Goal: Task Accomplishment & Management: Manage account settings

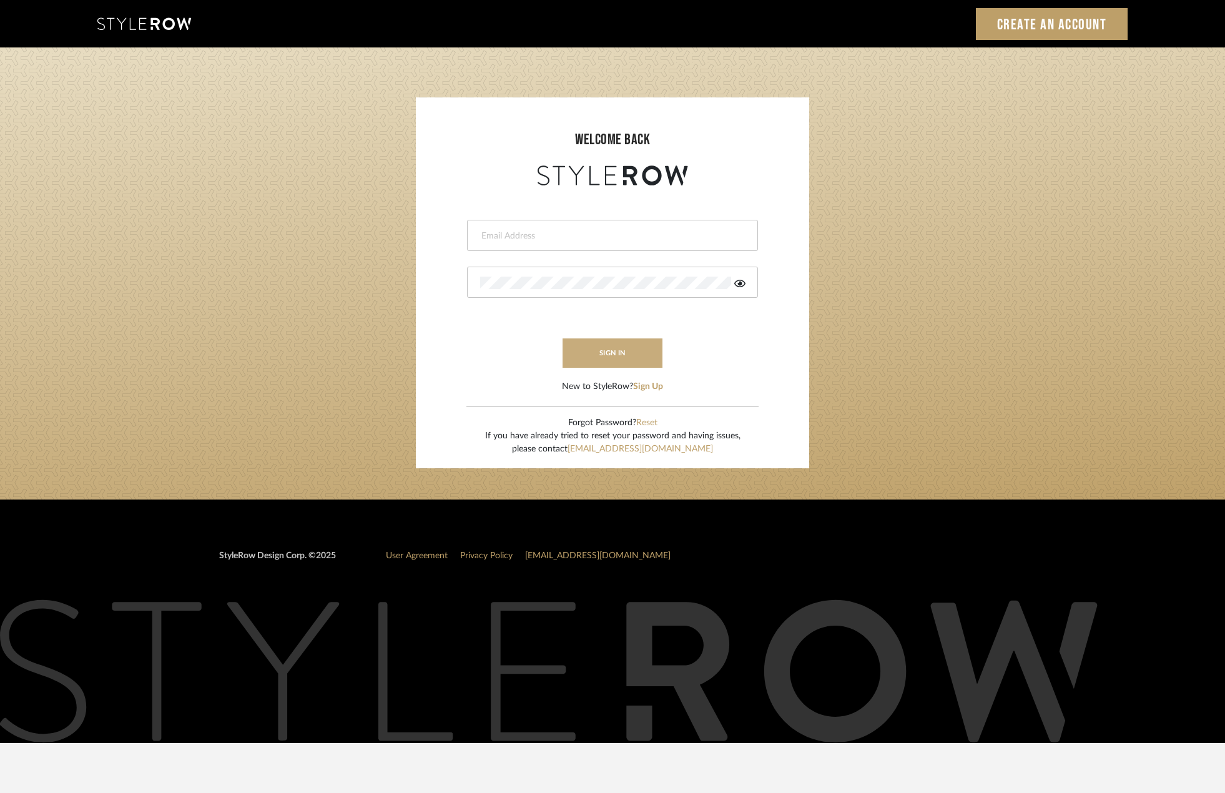
type input "riley@ceid.net"
drag, startPoint x: 650, startPoint y: 341, endPoint x: 657, endPoint y: 339, distance: 6.7
click at [652, 340] on button "sign in" at bounding box center [612, 352] width 100 height 29
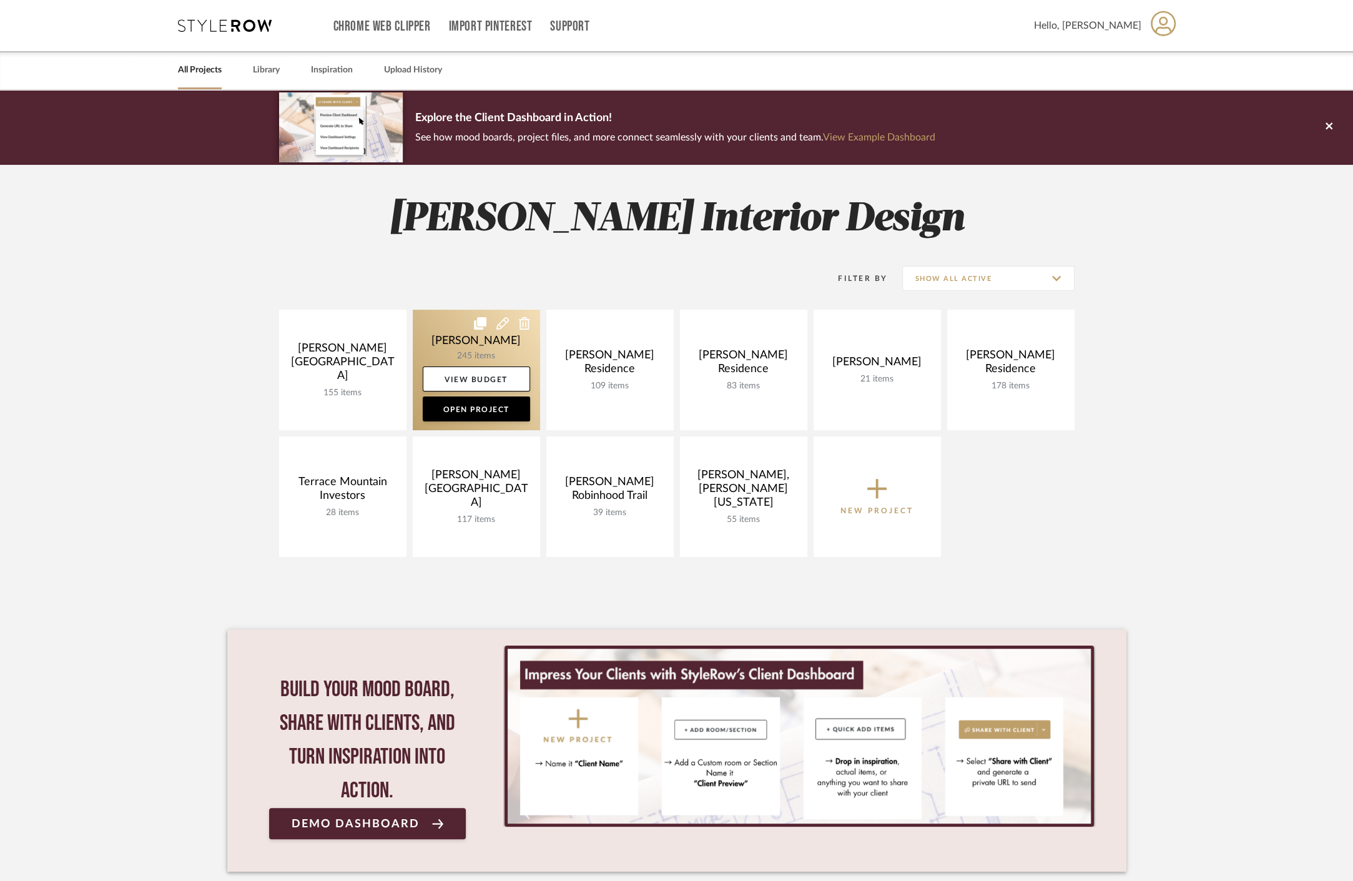
click at [441, 340] on link at bounding box center [476, 370] width 127 height 120
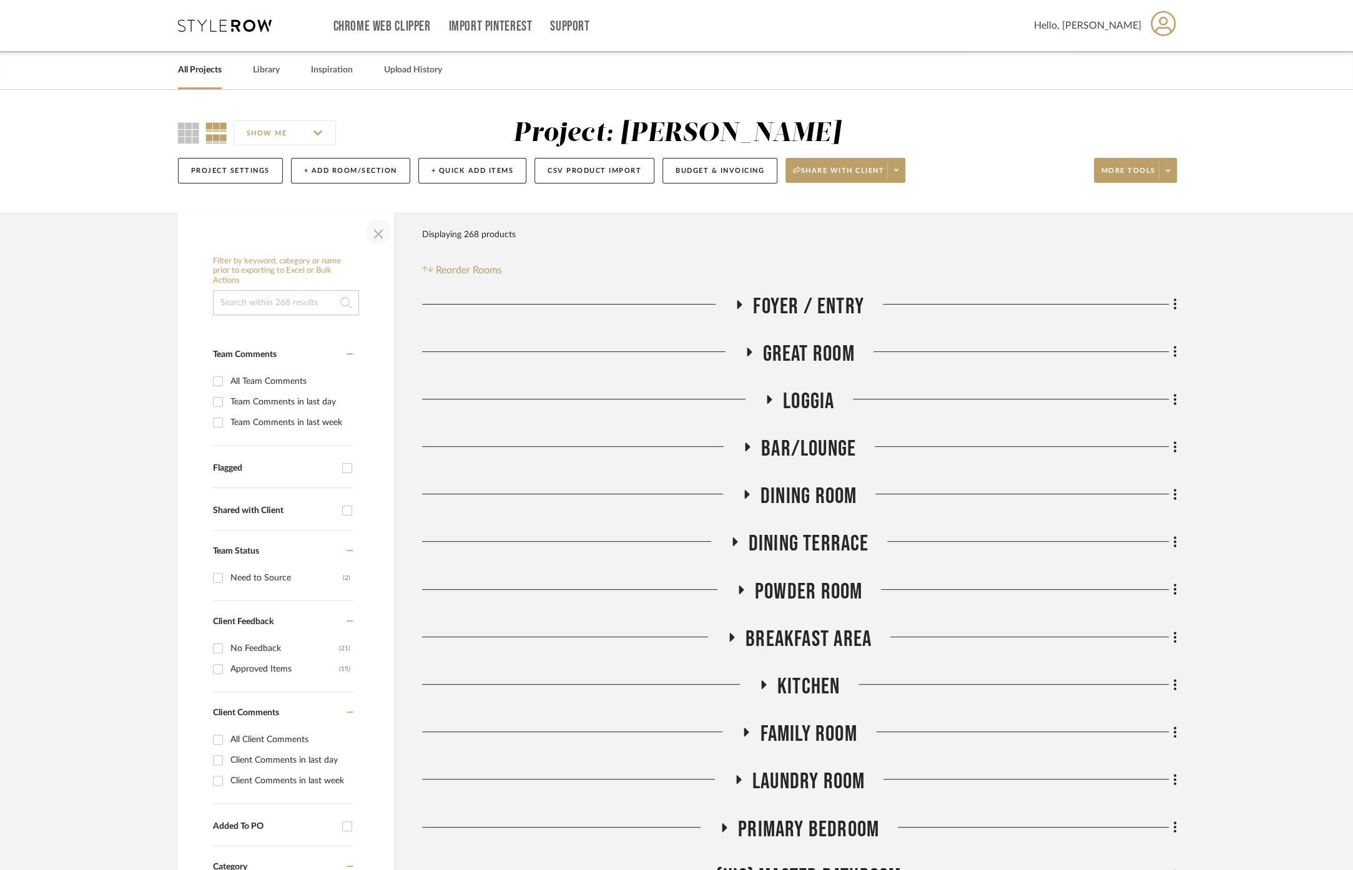
click at [373, 232] on span "button" at bounding box center [378, 232] width 30 height 30
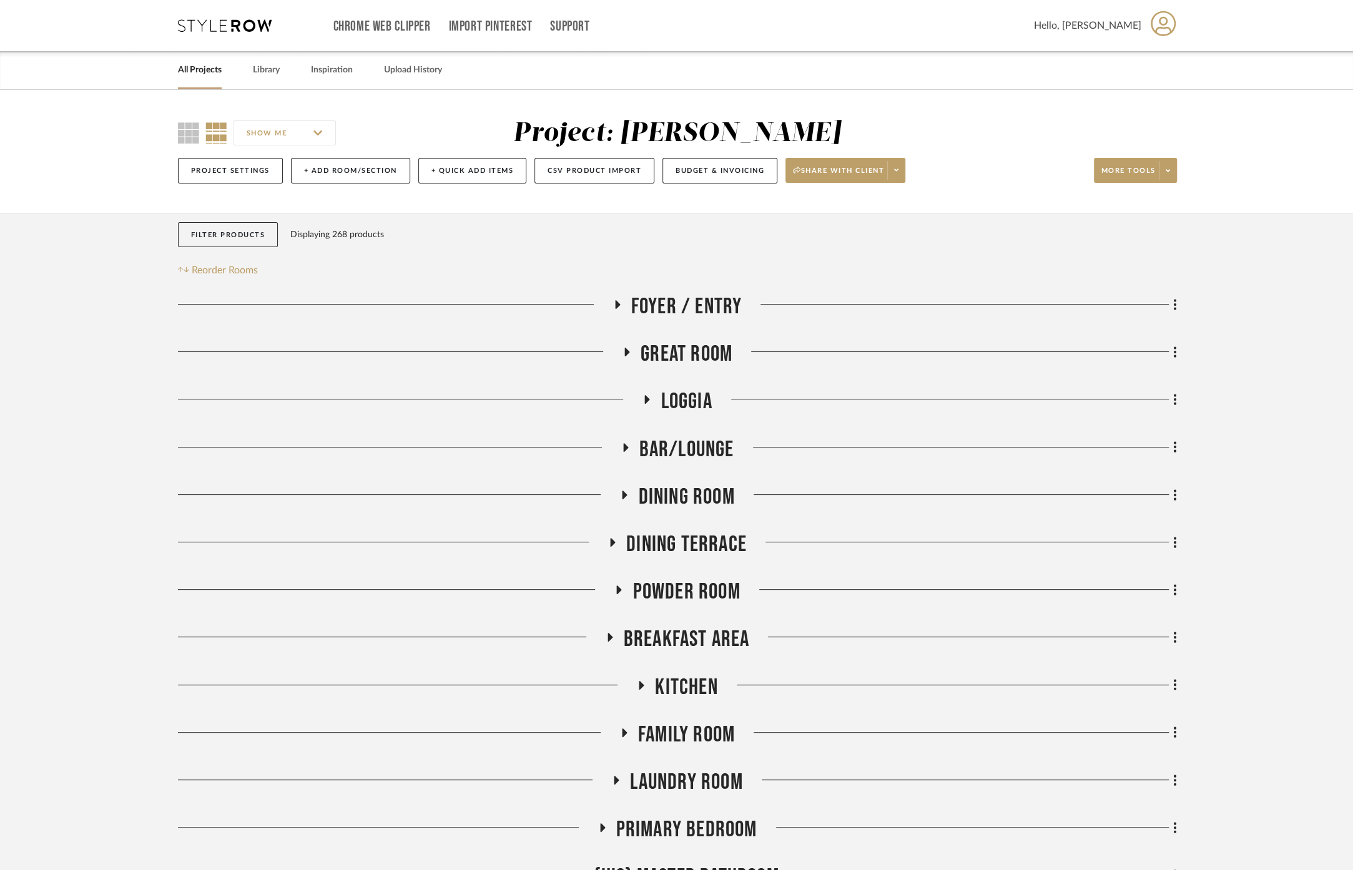
click at [697, 348] on span "Great Room" at bounding box center [686, 354] width 92 height 27
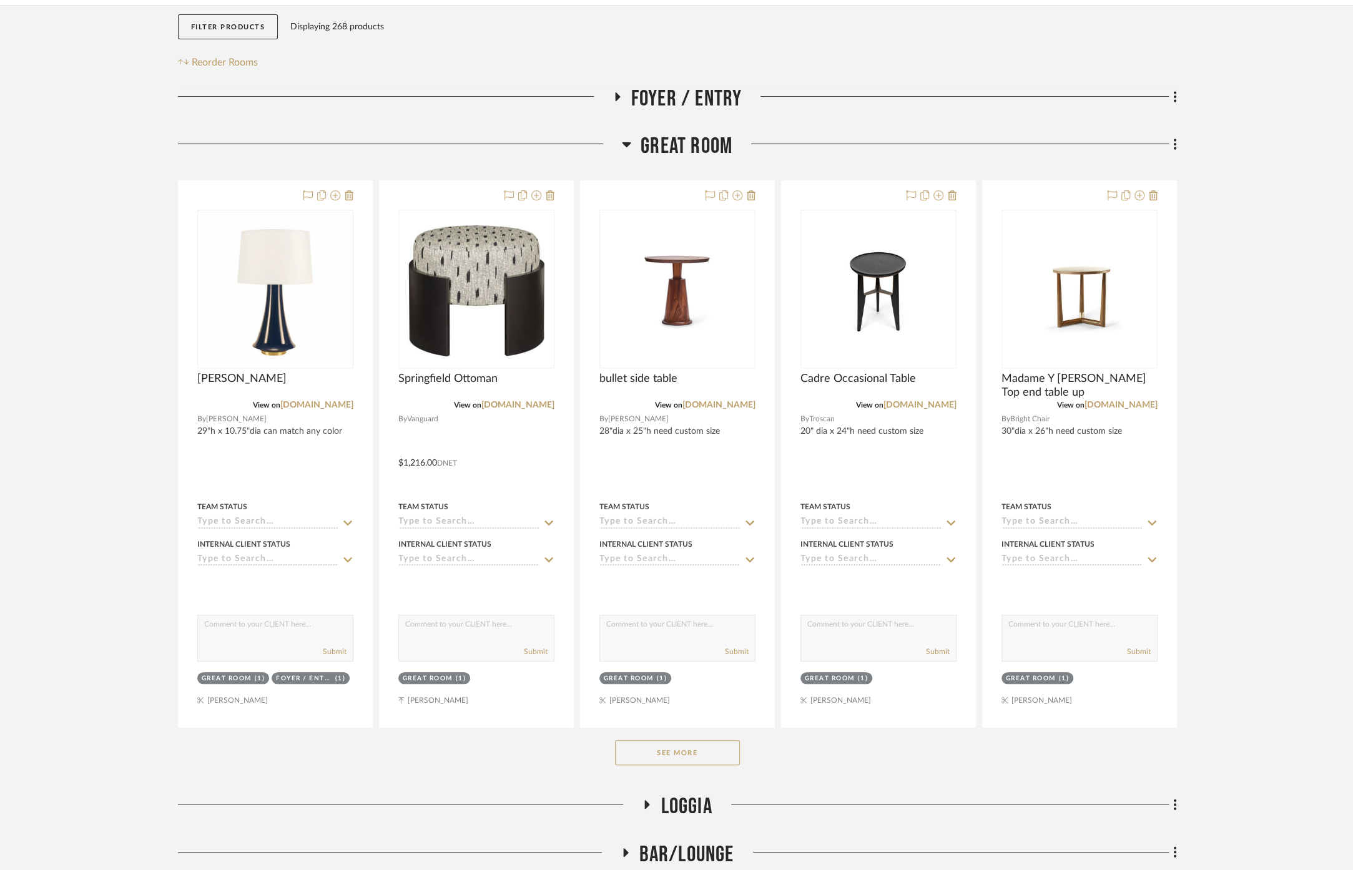
scroll to position [277, 0]
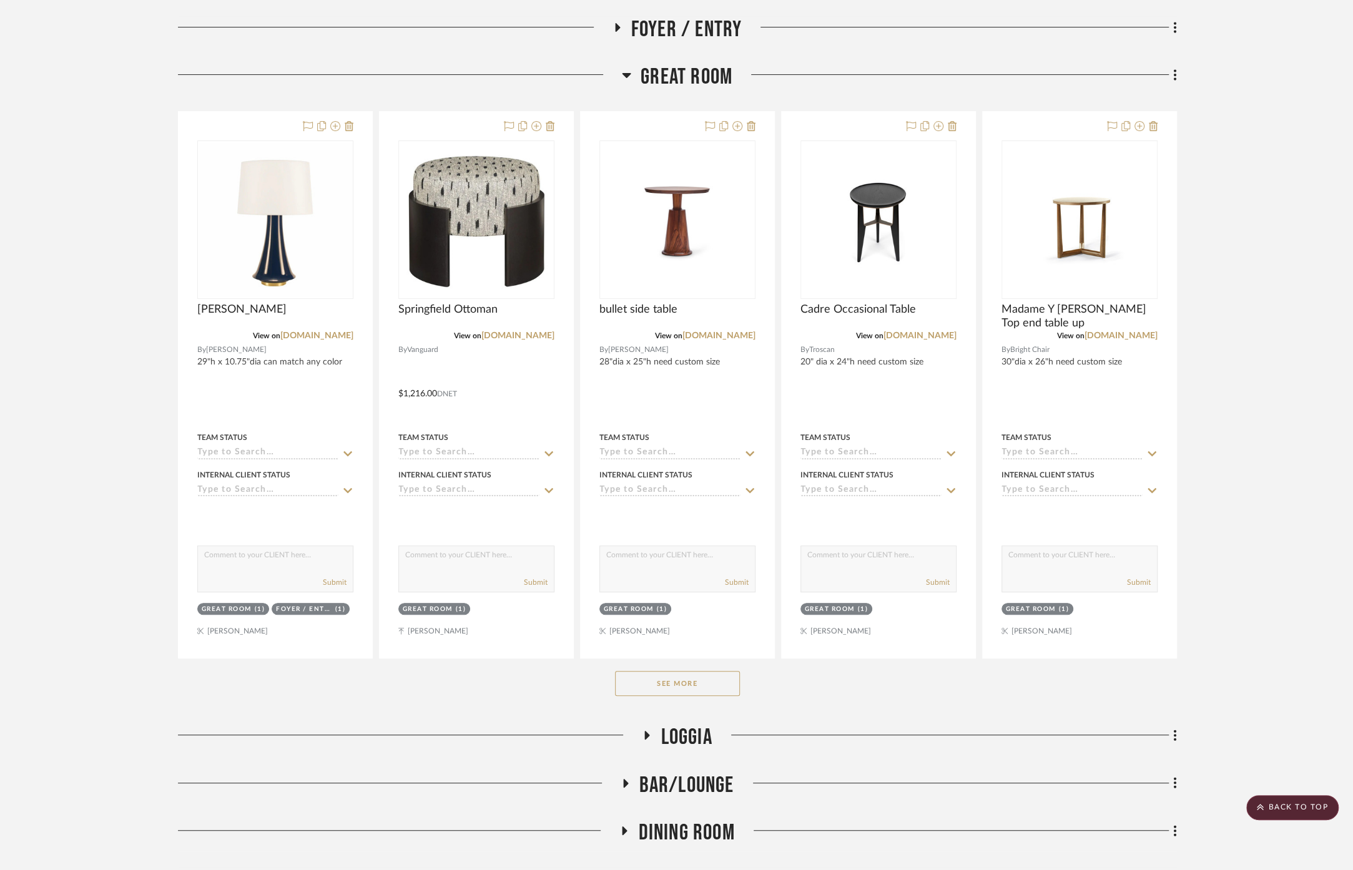
click at [680, 684] on button "See More" at bounding box center [677, 683] width 125 height 25
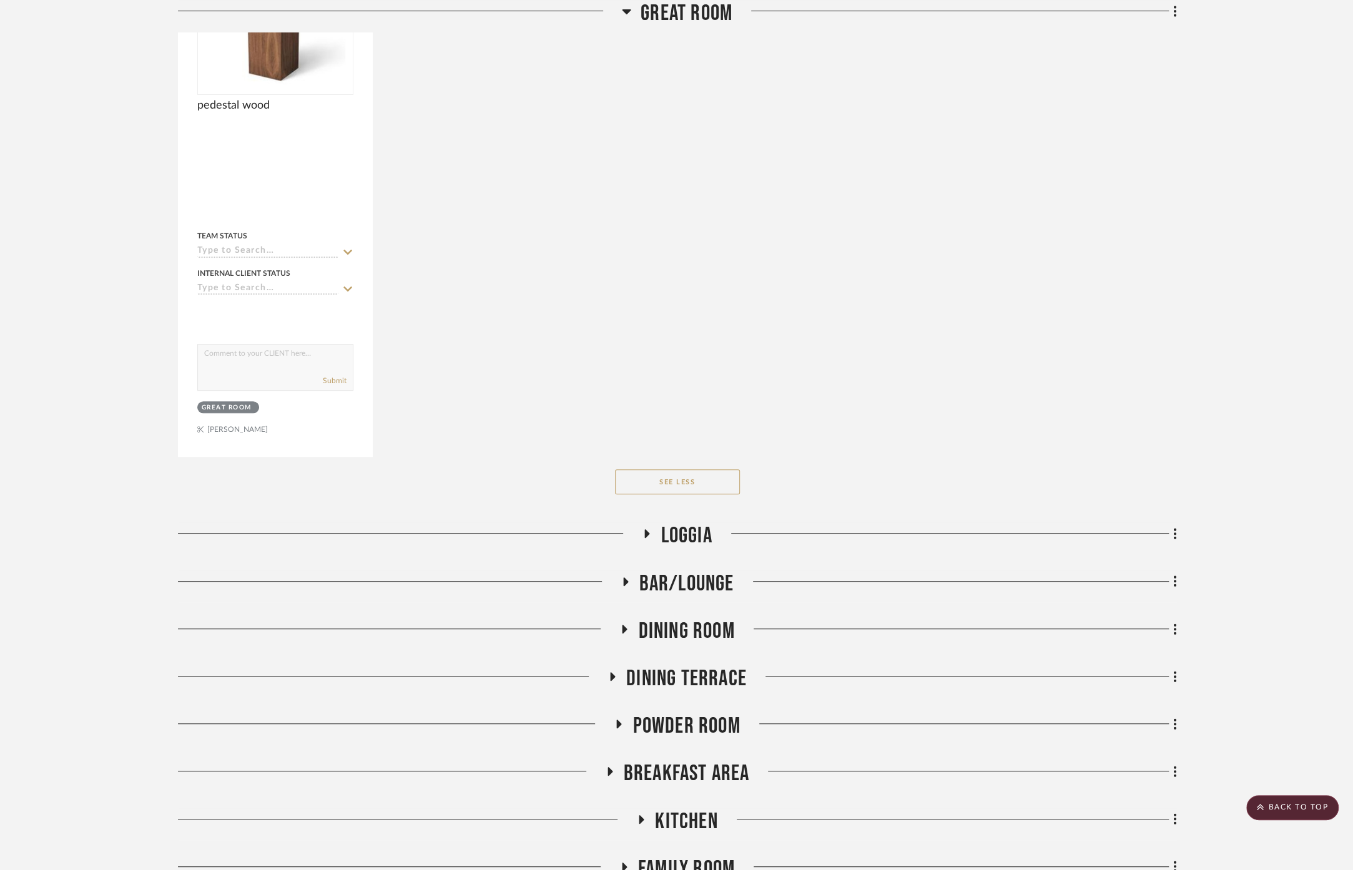
scroll to position [4508, 0]
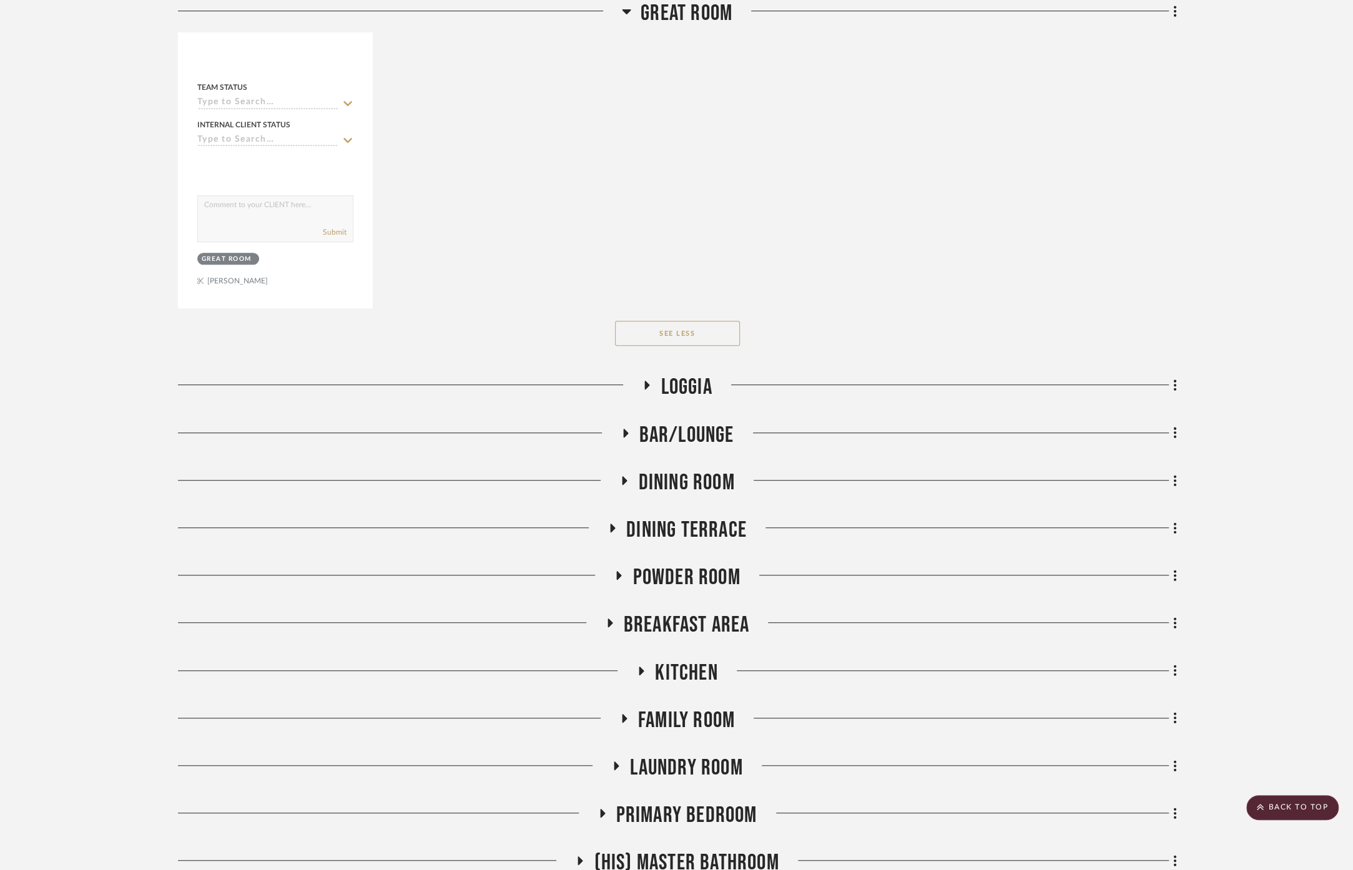
click at [685, 707] on span "Family Room" at bounding box center [686, 720] width 97 height 27
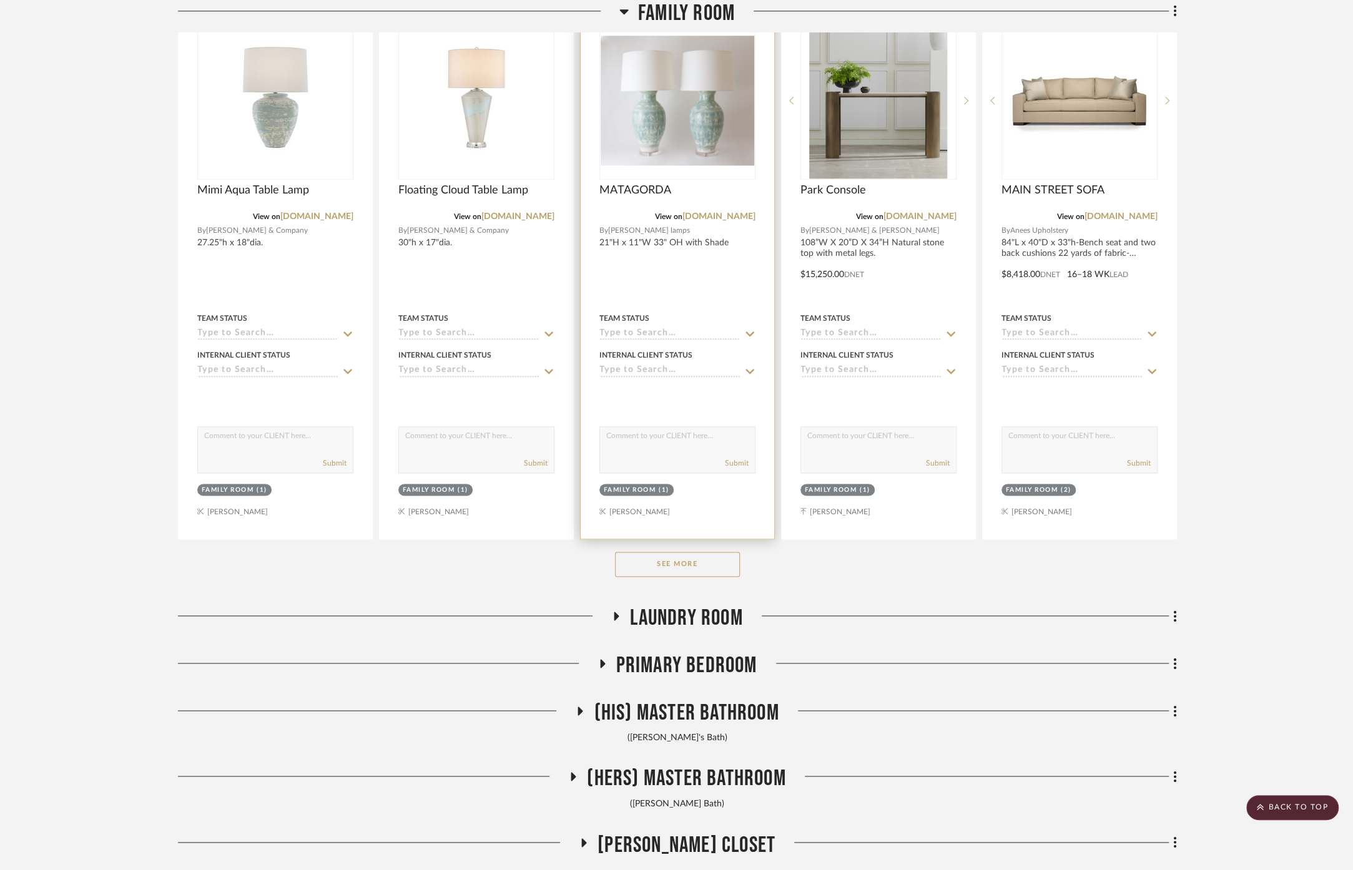
scroll to position [5340, 0]
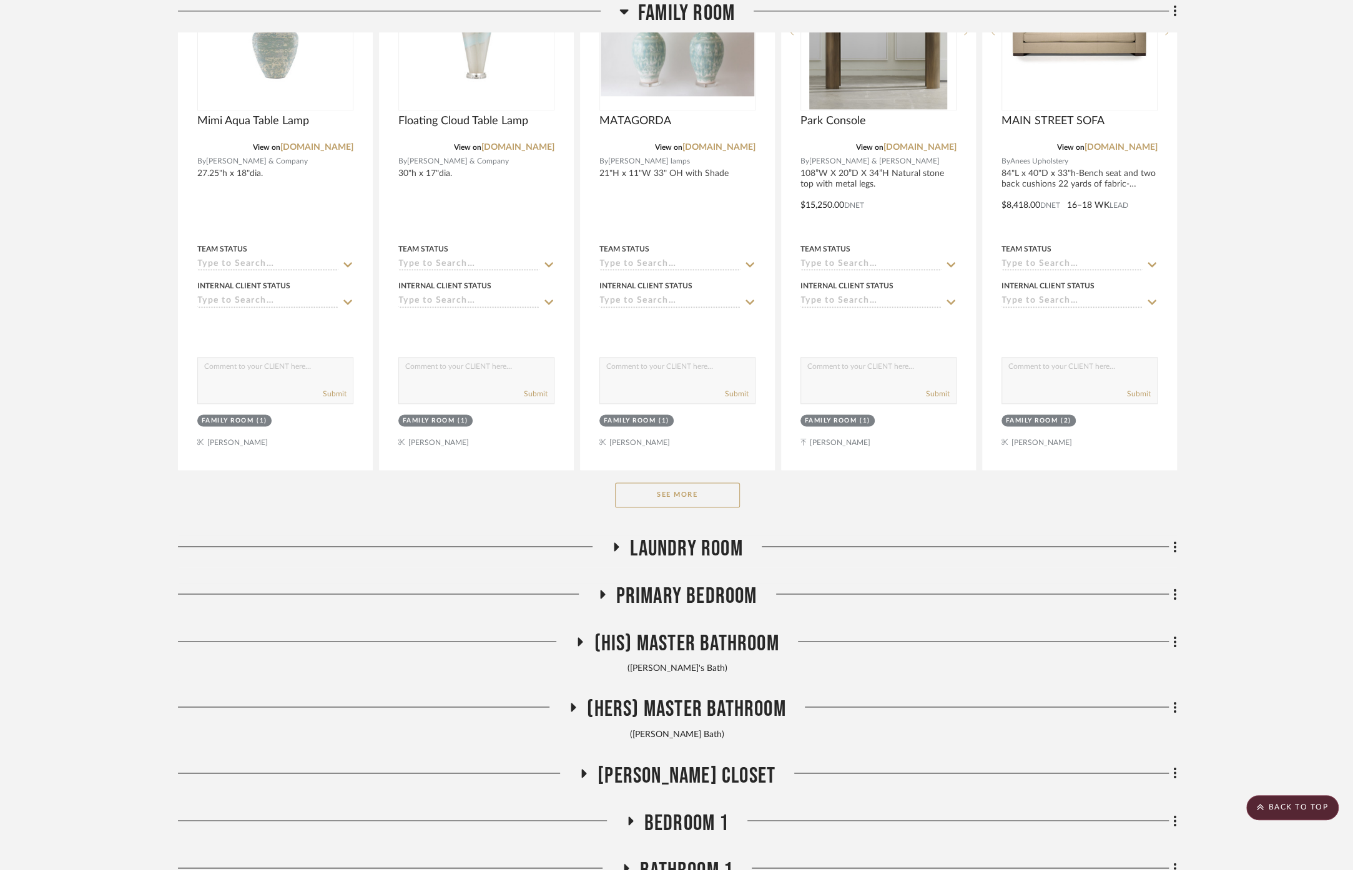
click at [704, 588] on span "Primary Bedroom" at bounding box center [686, 596] width 141 height 27
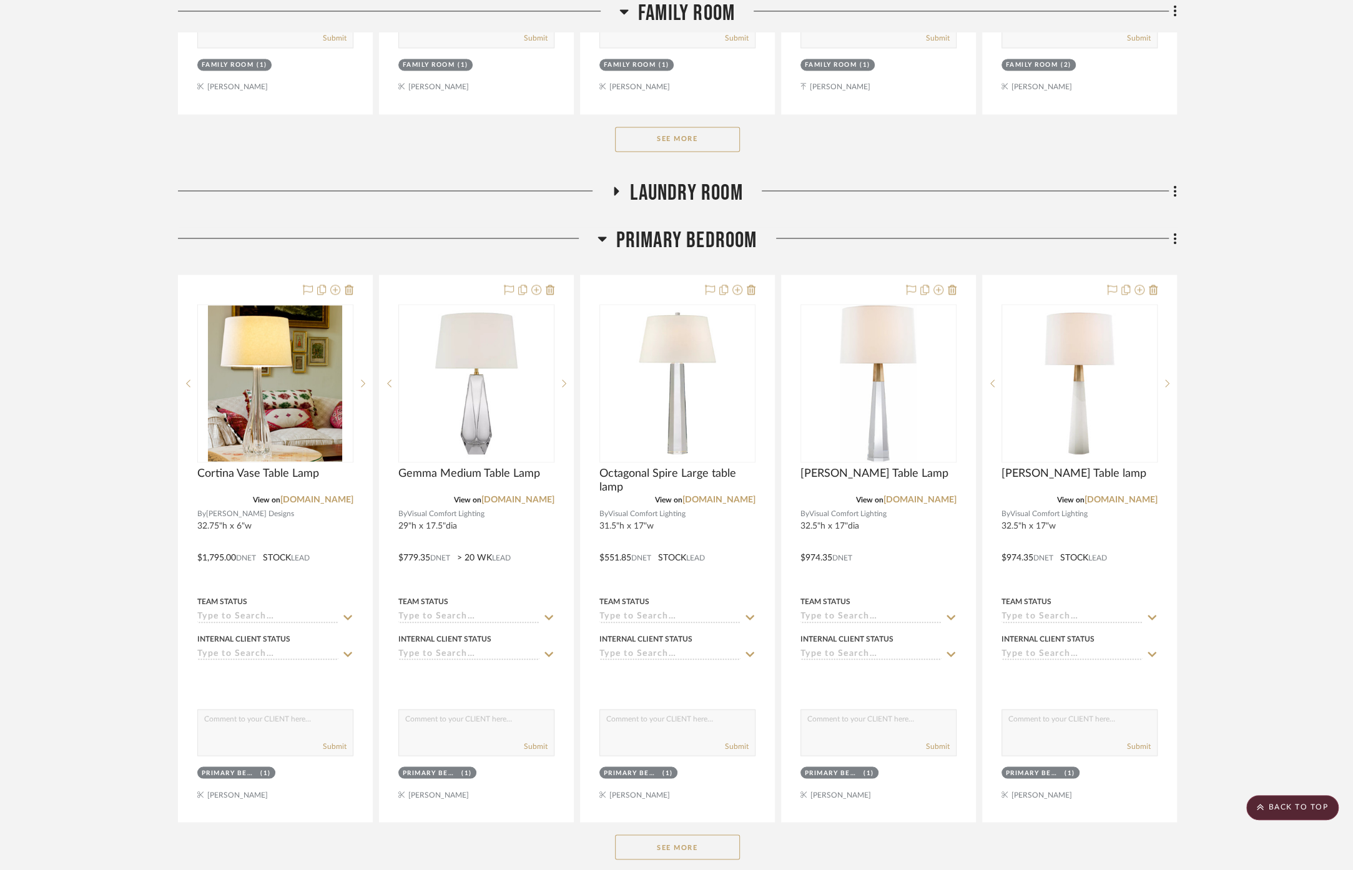
scroll to position [5757, 0]
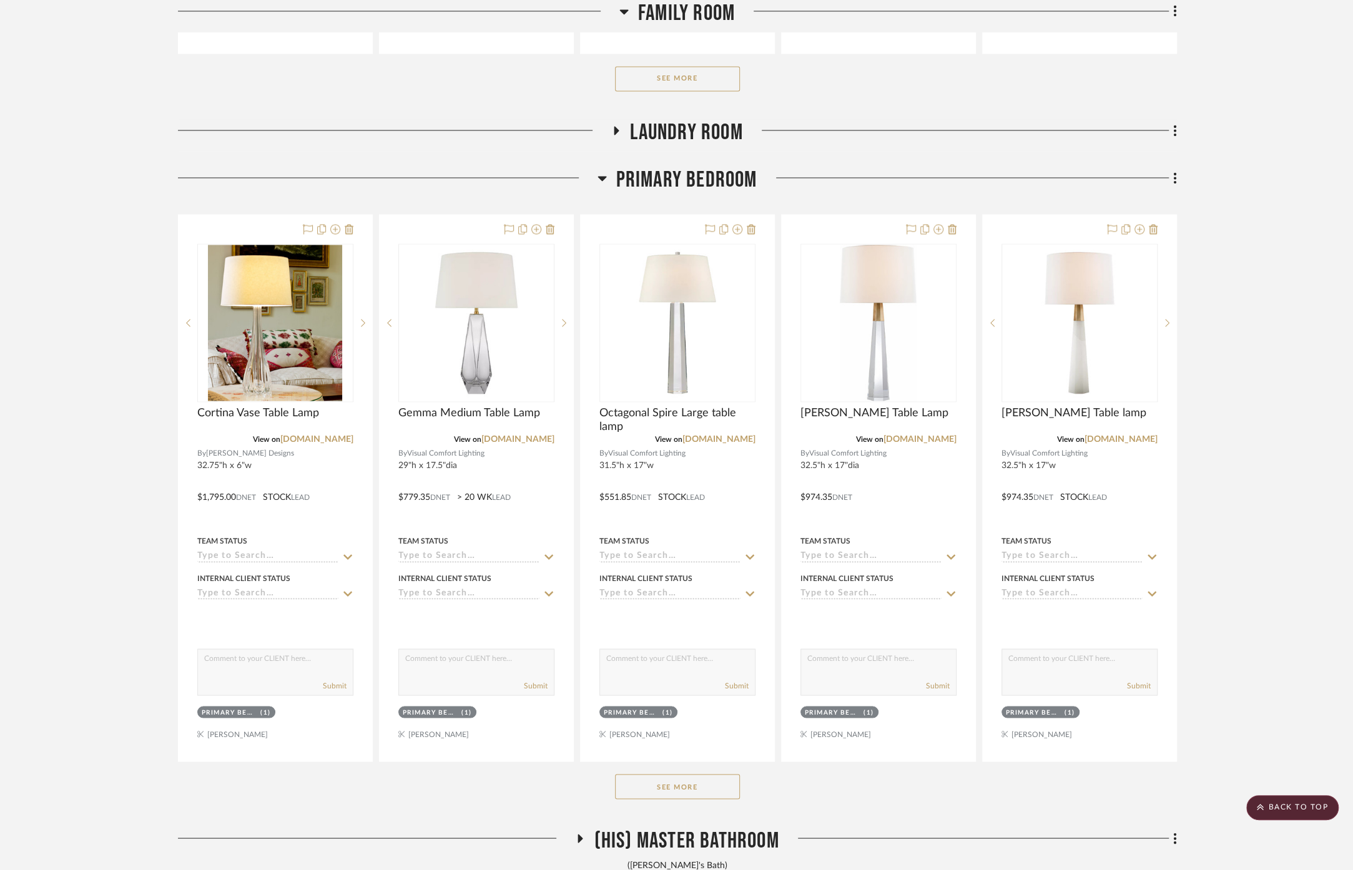
click at [680, 774] on button "See More" at bounding box center [677, 786] width 125 height 25
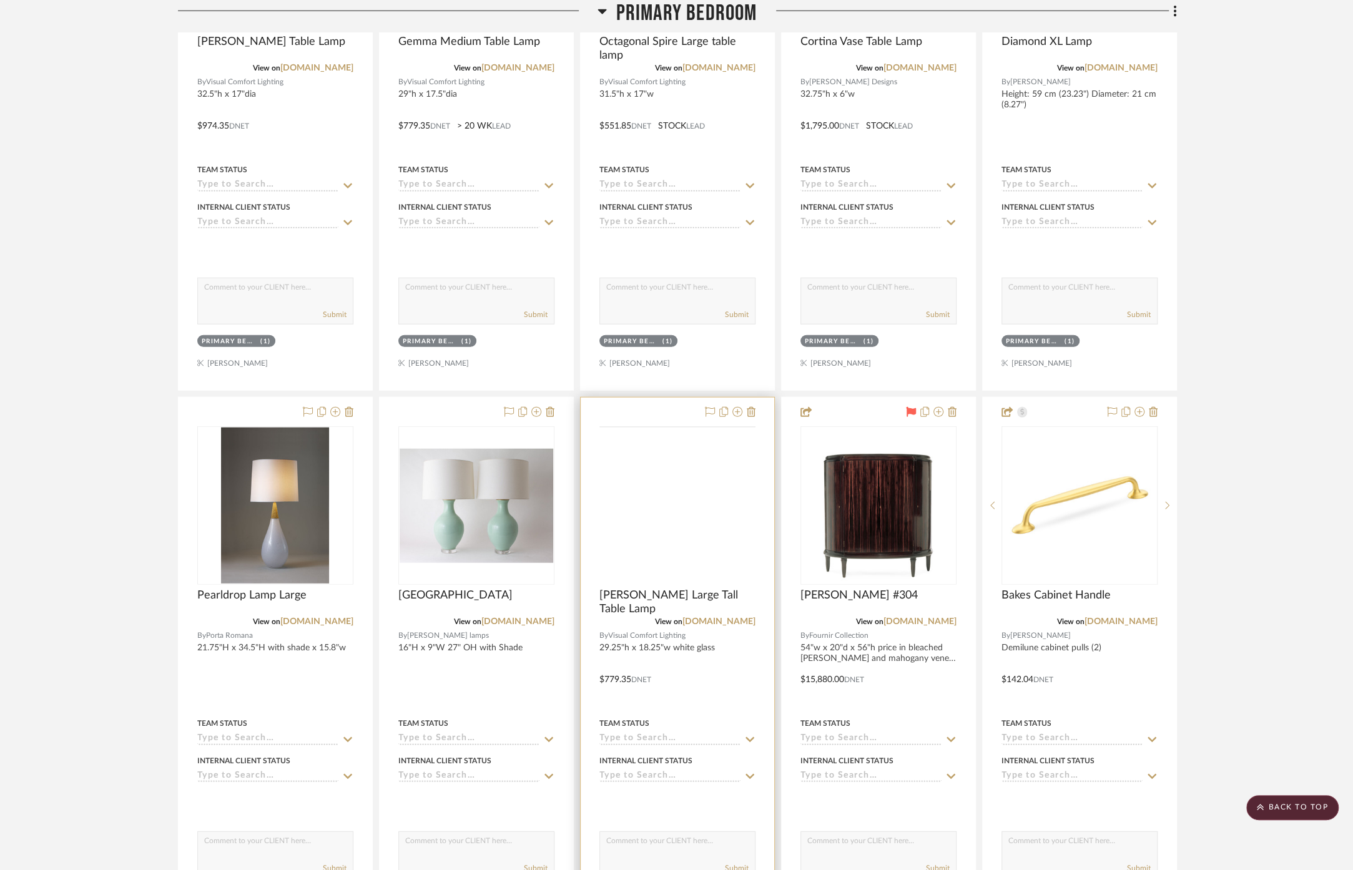
scroll to position [6589, 0]
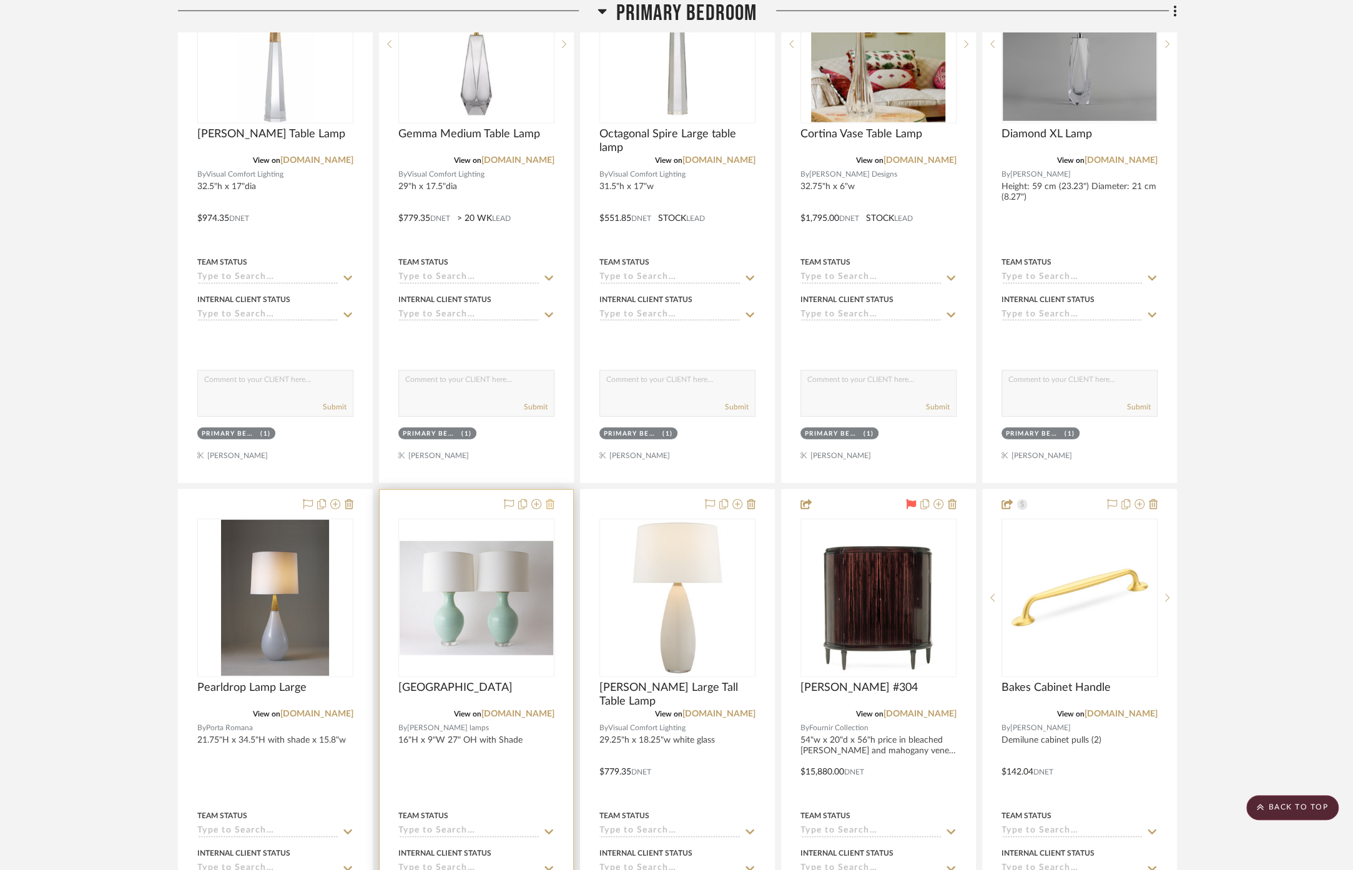
click at [549, 499] on icon at bounding box center [550, 504] width 9 height 10
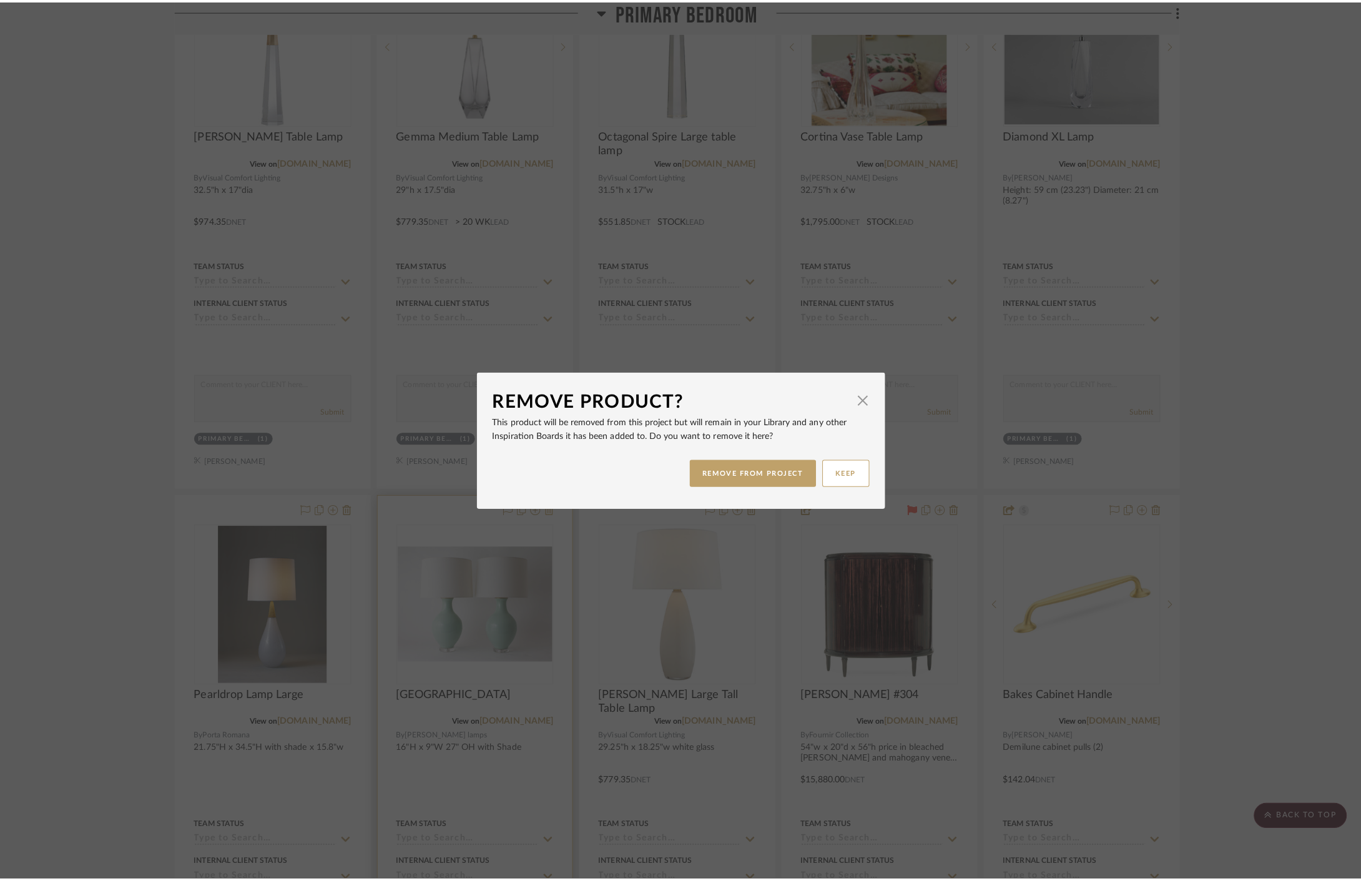
scroll to position [0, 0]
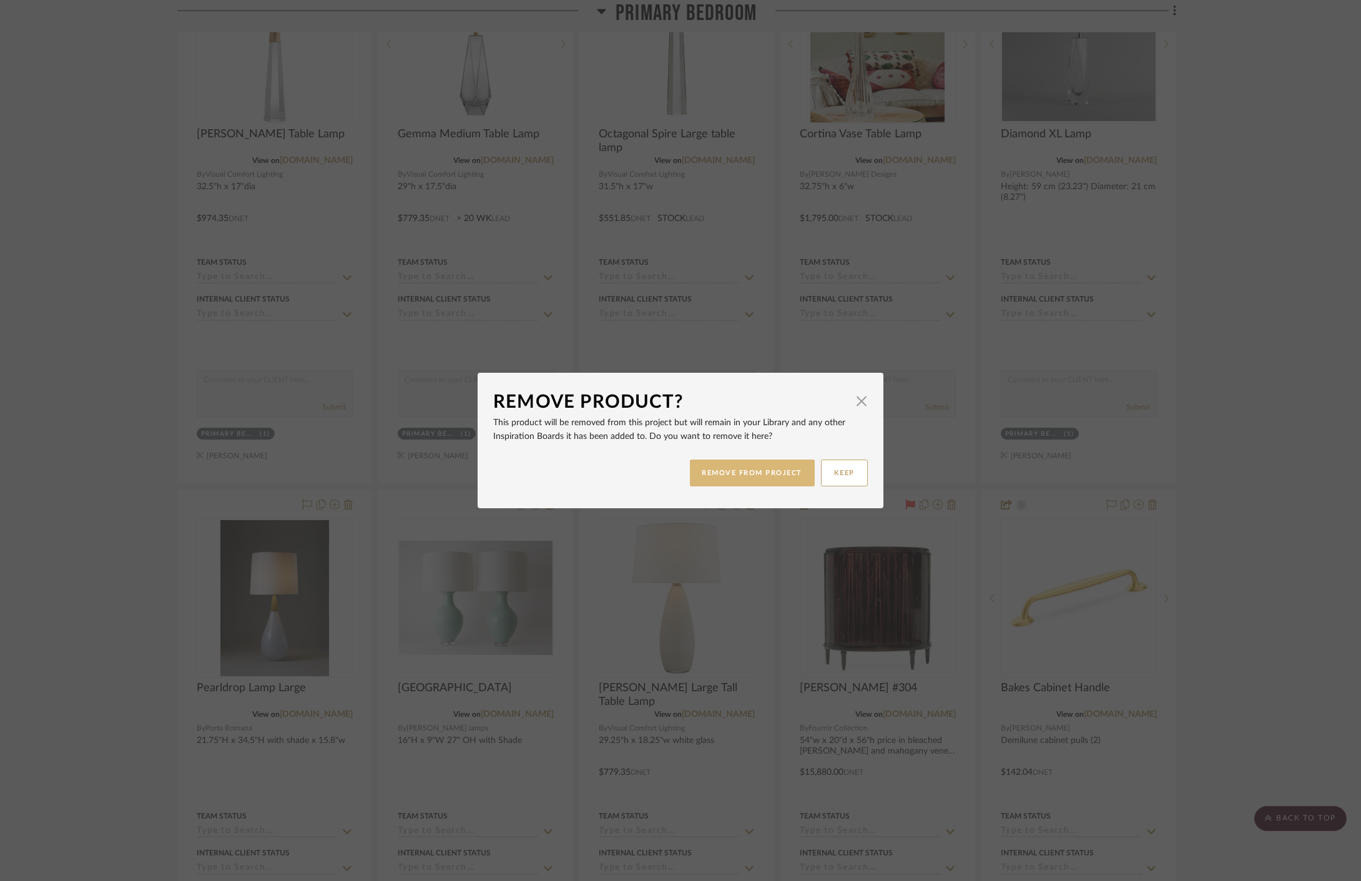
click at [730, 471] on button "REMOVE FROM PROJECT" at bounding box center [752, 472] width 125 height 27
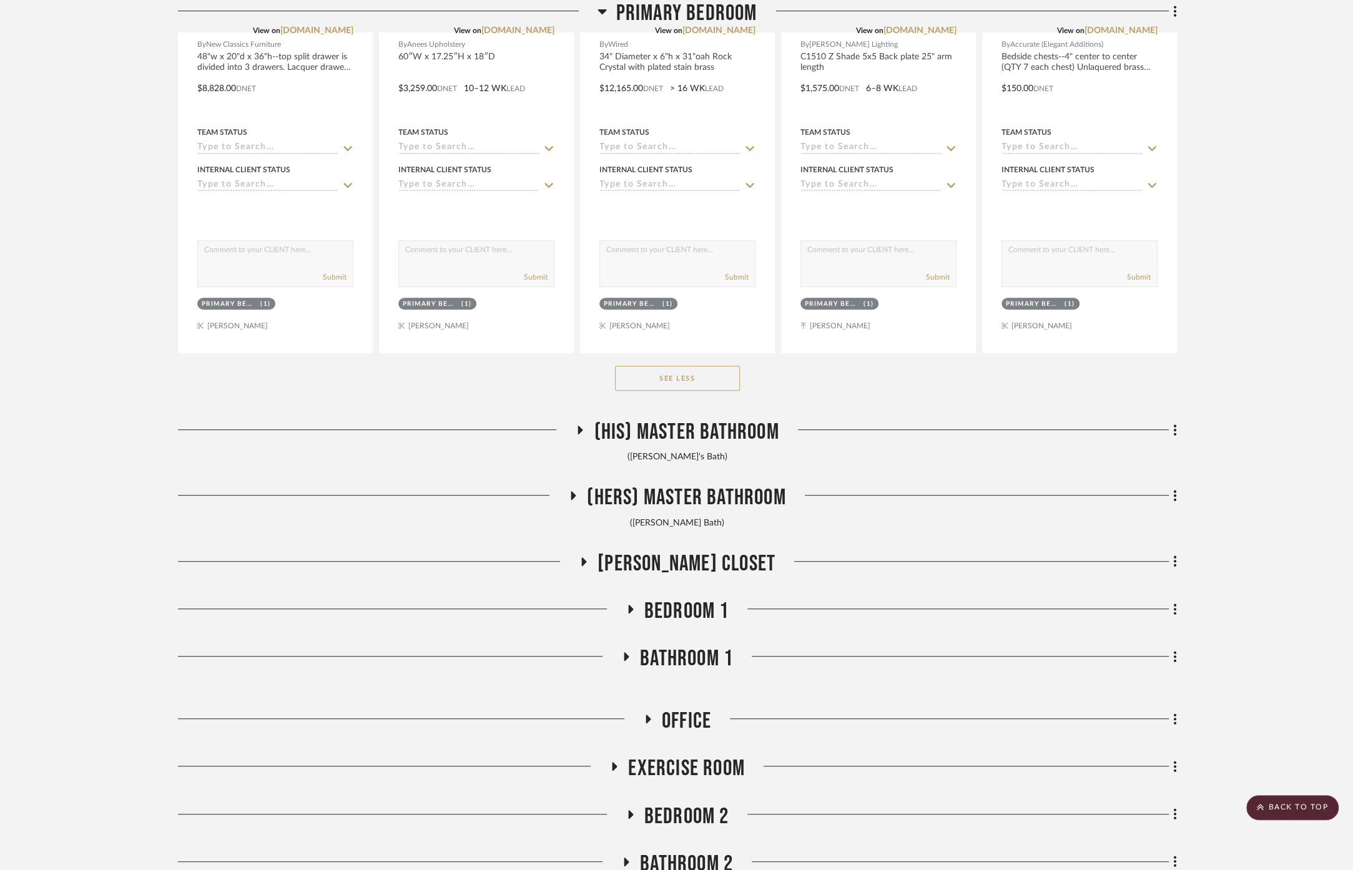
scroll to position [8462, 0]
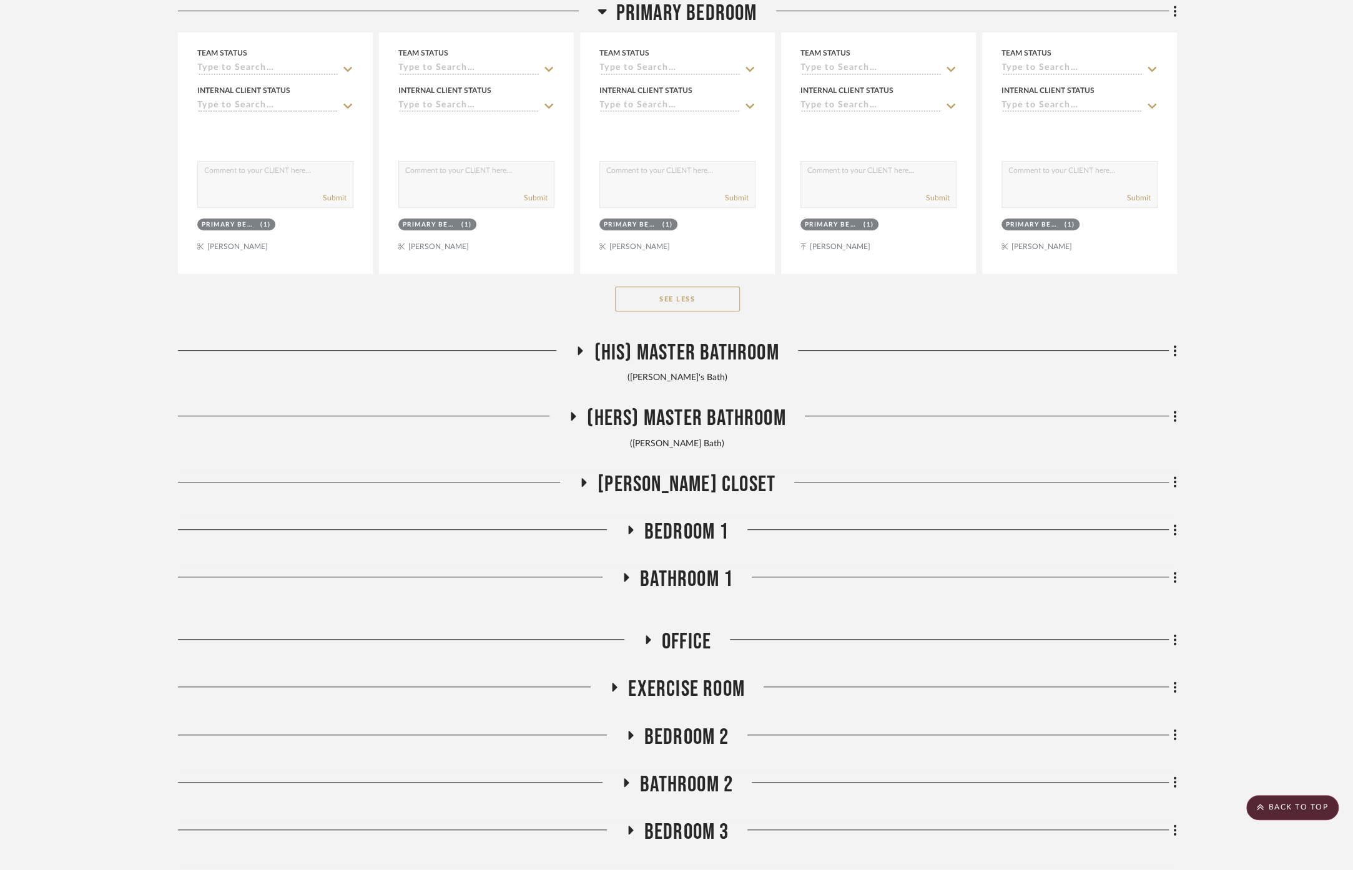
click at [706, 343] on span "(His) Master Bathroom" at bounding box center [686, 353] width 185 height 27
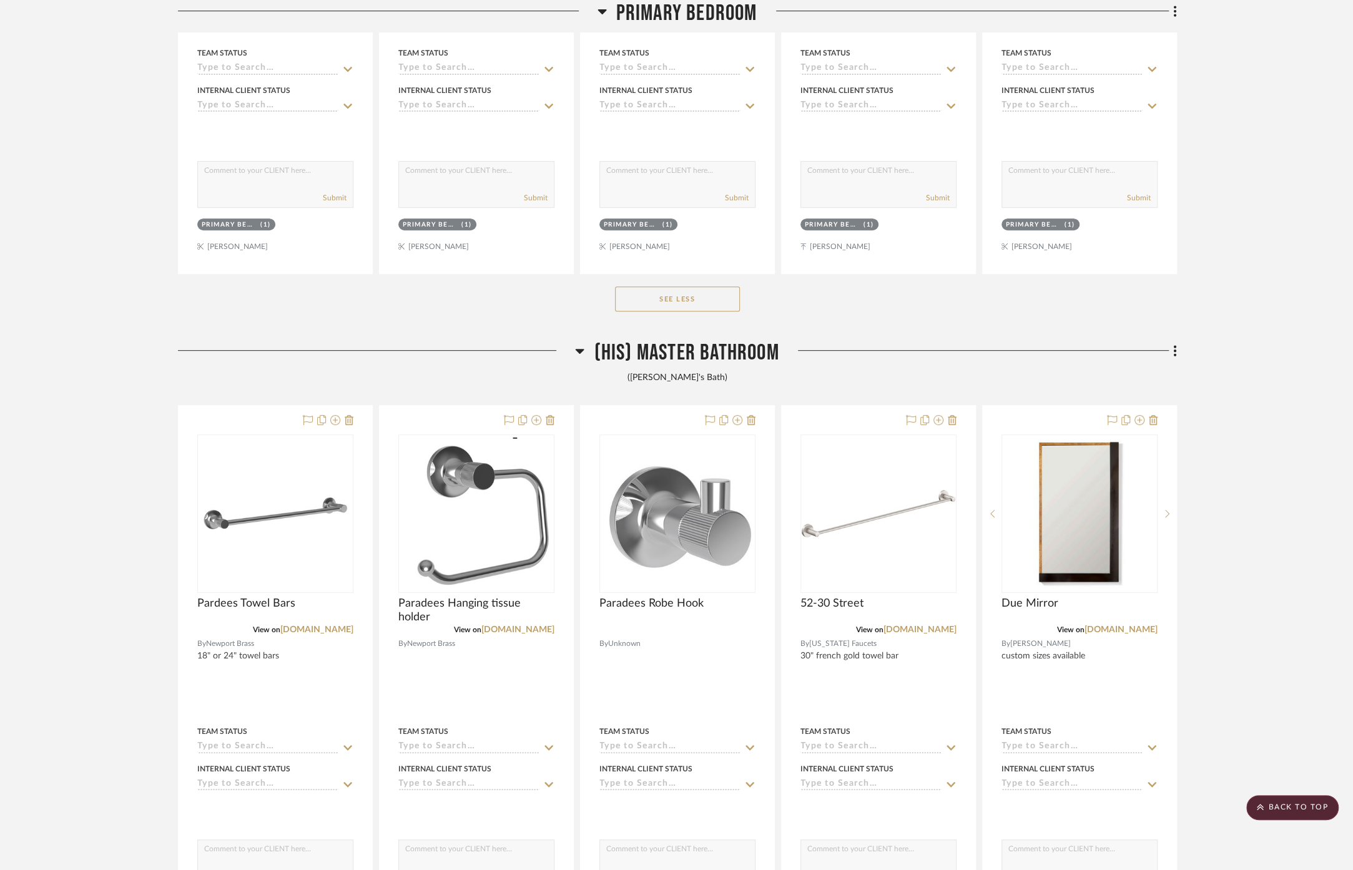
click at [706, 343] on span "(His) Master Bathroom" at bounding box center [686, 353] width 185 height 27
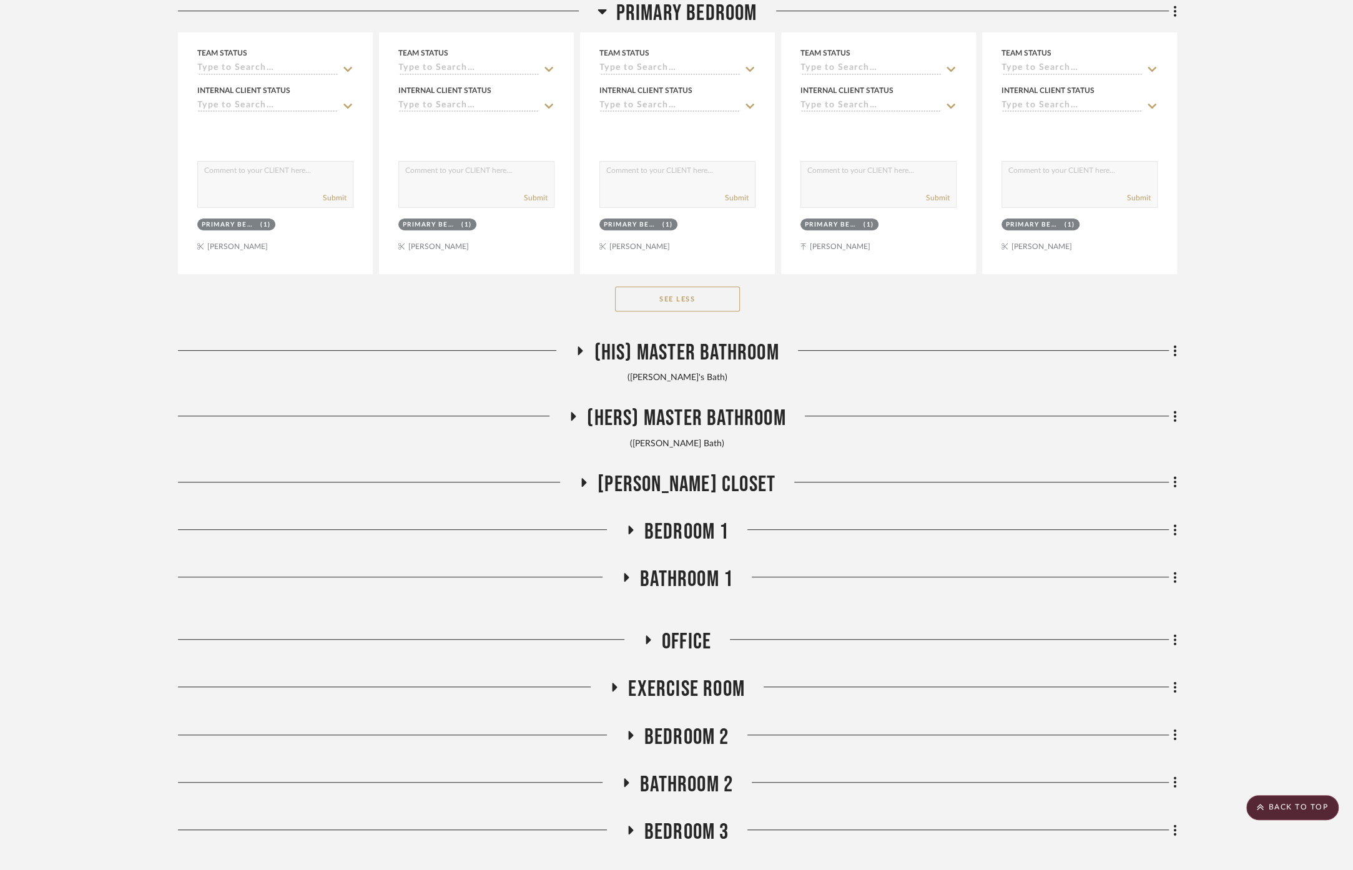
click at [699, 476] on span "[PERSON_NAME] Closet" at bounding box center [686, 484] width 178 height 27
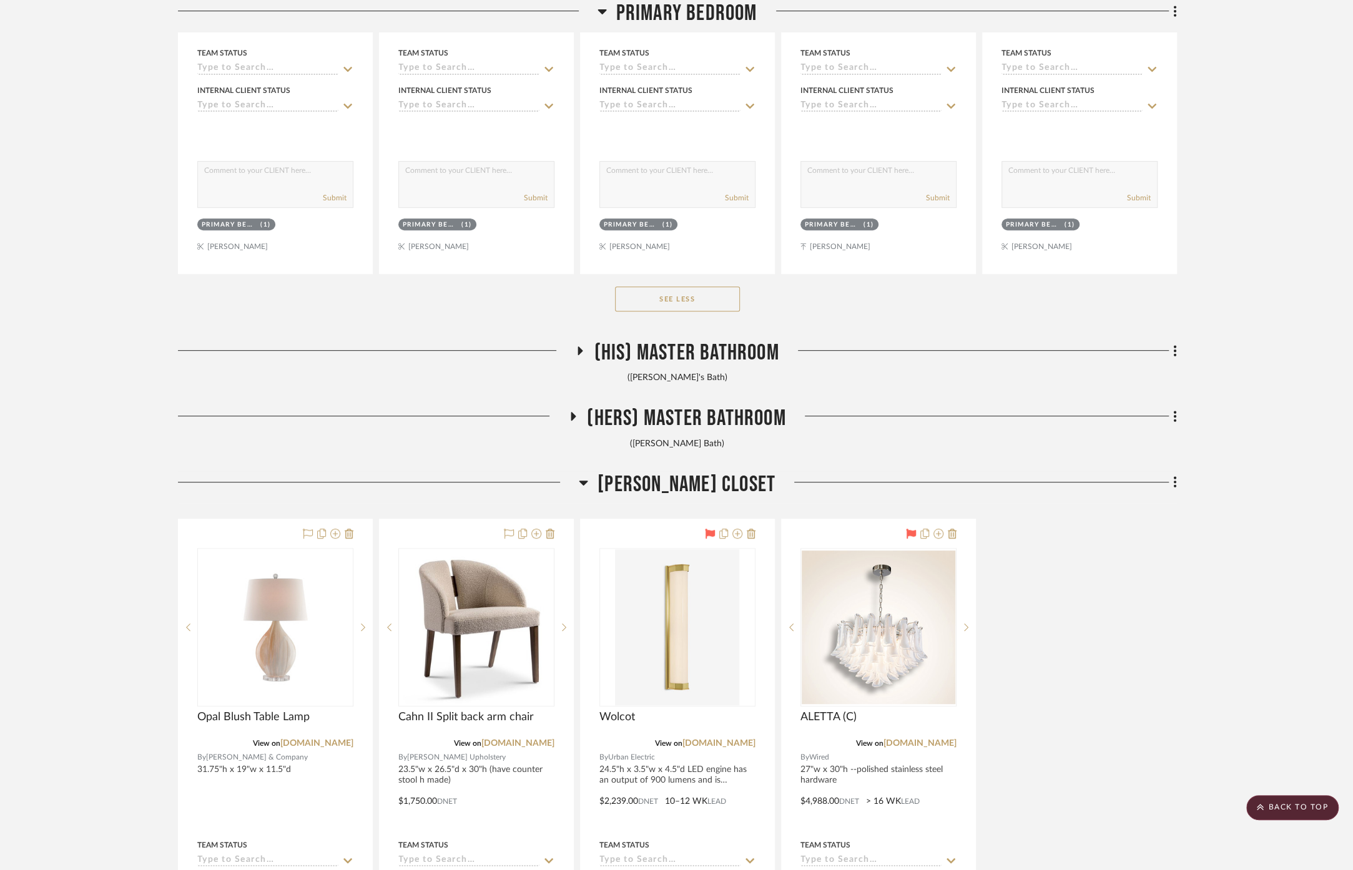
click at [699, 476] on span "[PERSON_NAME] Closet" at bounding box center [686, 484] width 178 height 27
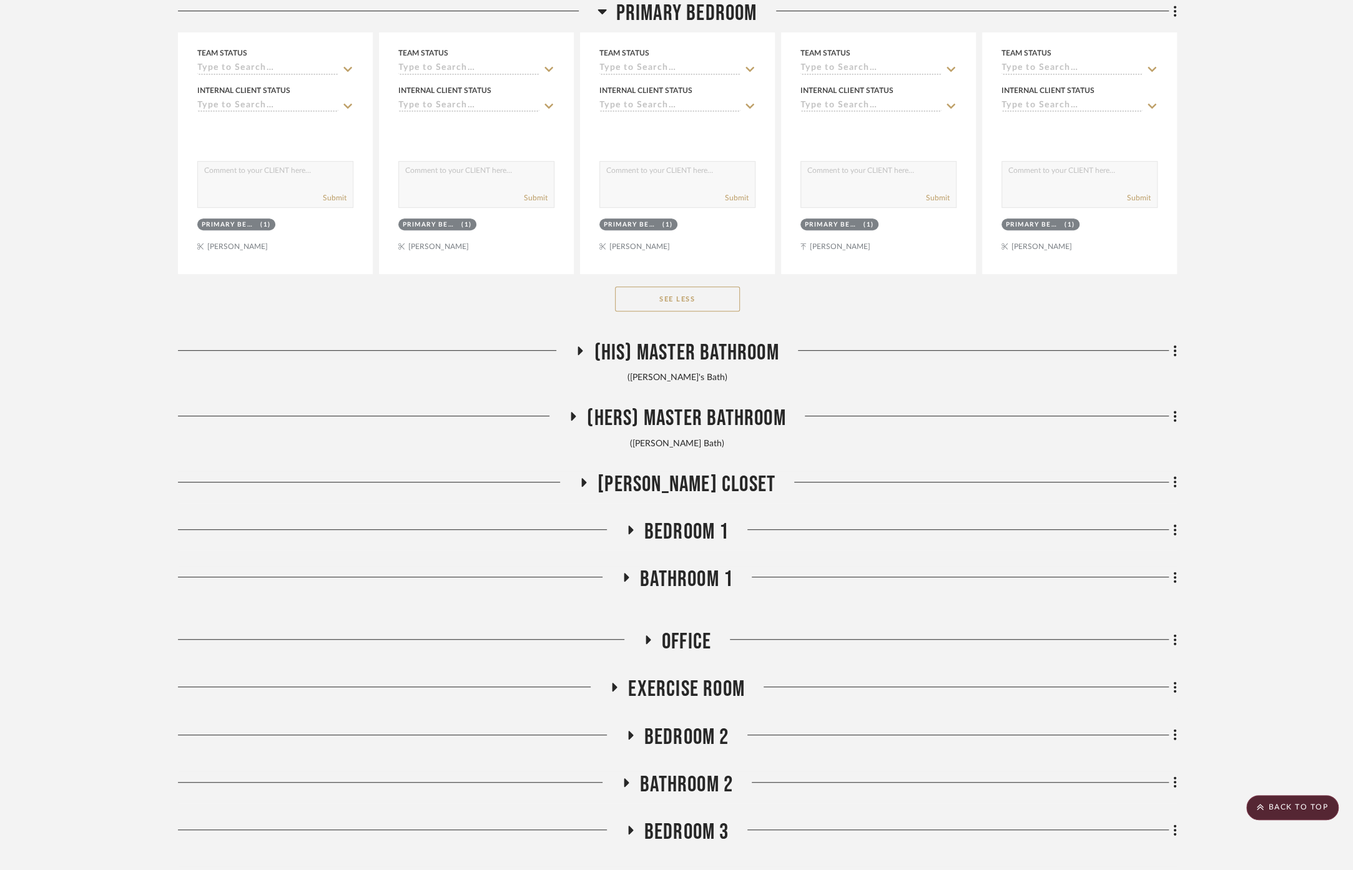
click at [695, 519] on span "Bedroom 1" at bounding box center [686, 532] width 85 height 27
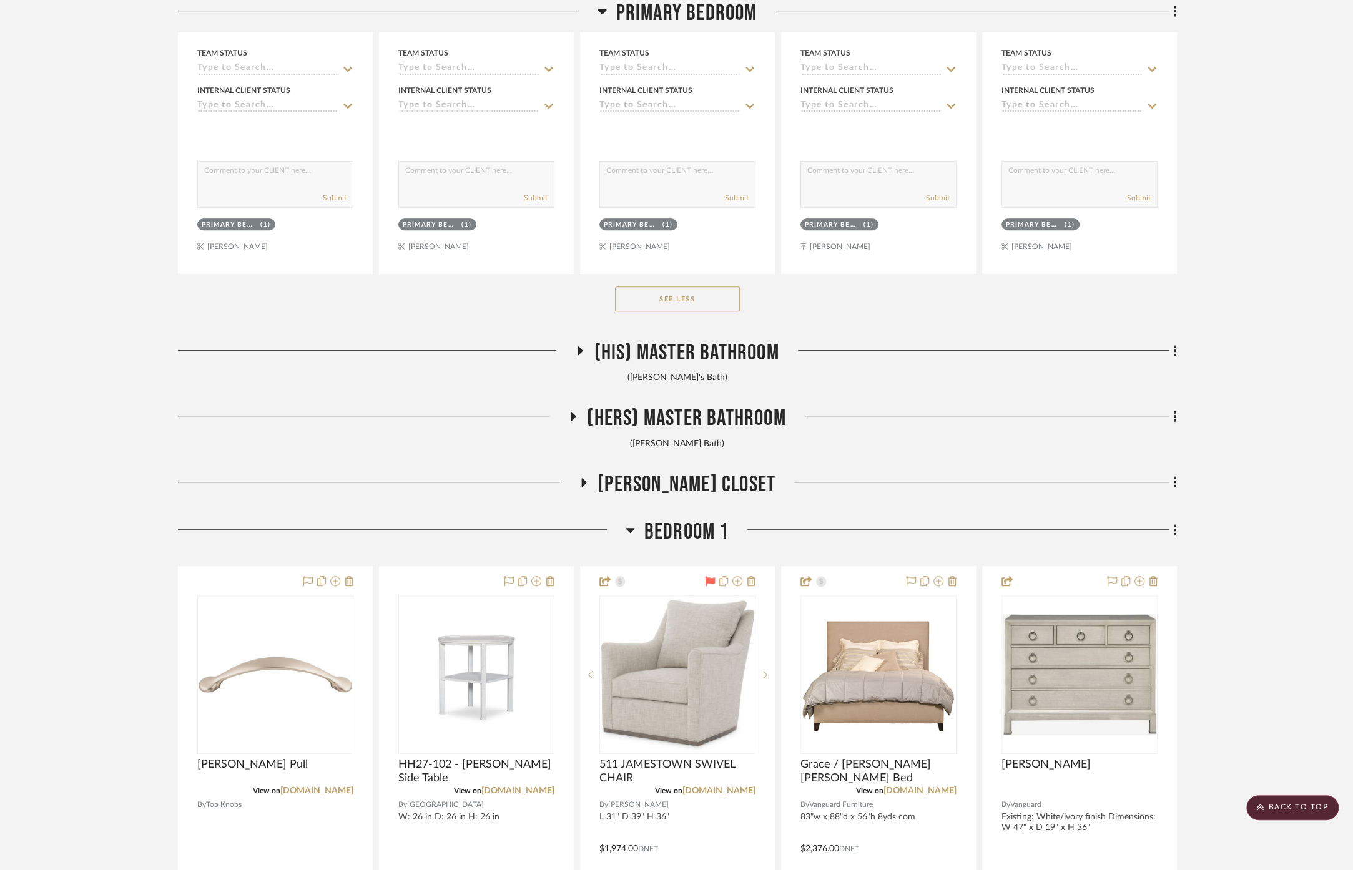
click at [695, 519] on span "Bedroom 1" at bounding box center [686, 532] width 85 height 27
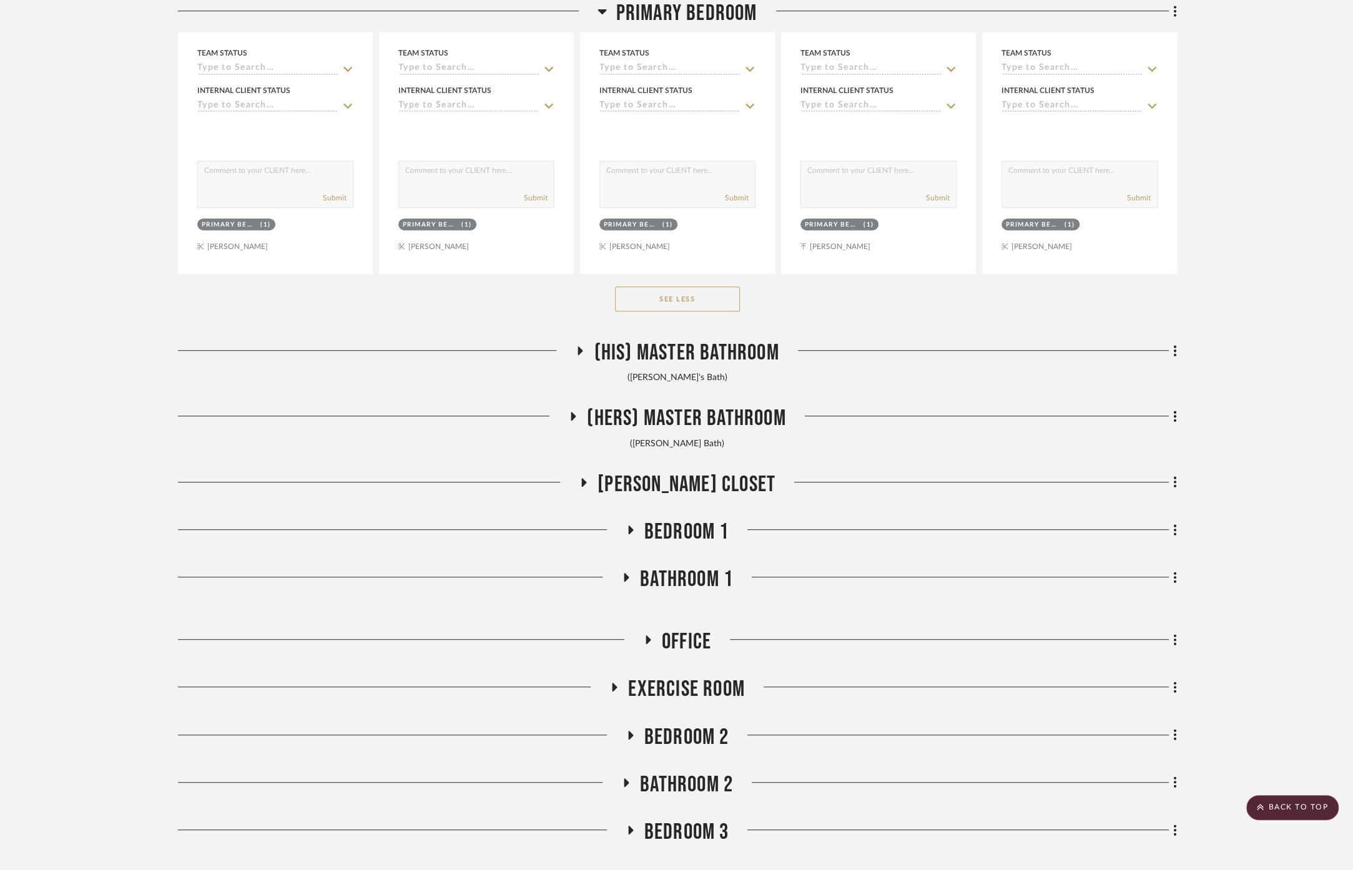
click at [660, 566] on span "Bathroom 1" at bounding box center [686, 579] width 93 height 27
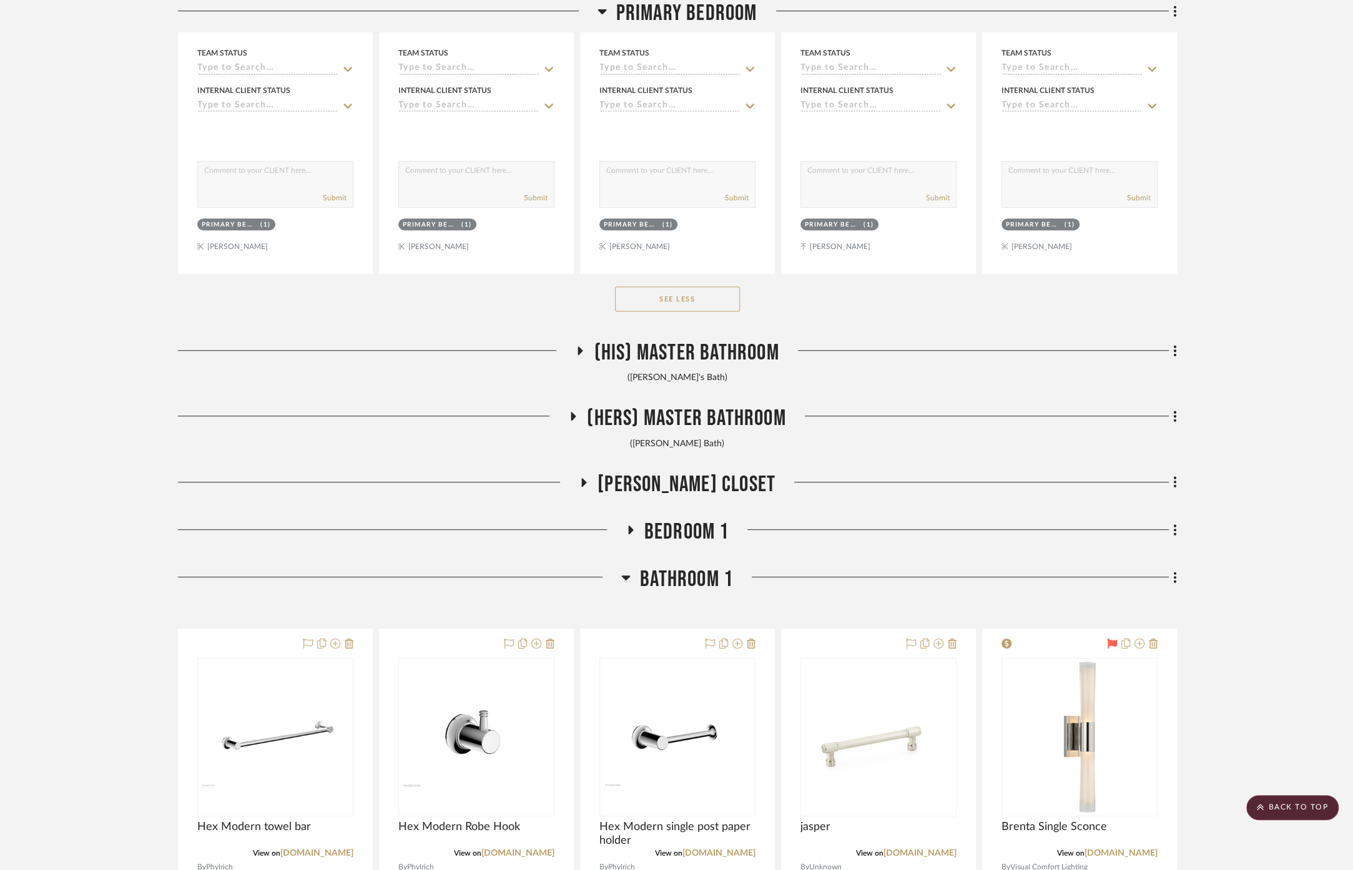
click at [660, 566] on span "Bathroom 1" at bounding box center [686, 579] width 93 height 27
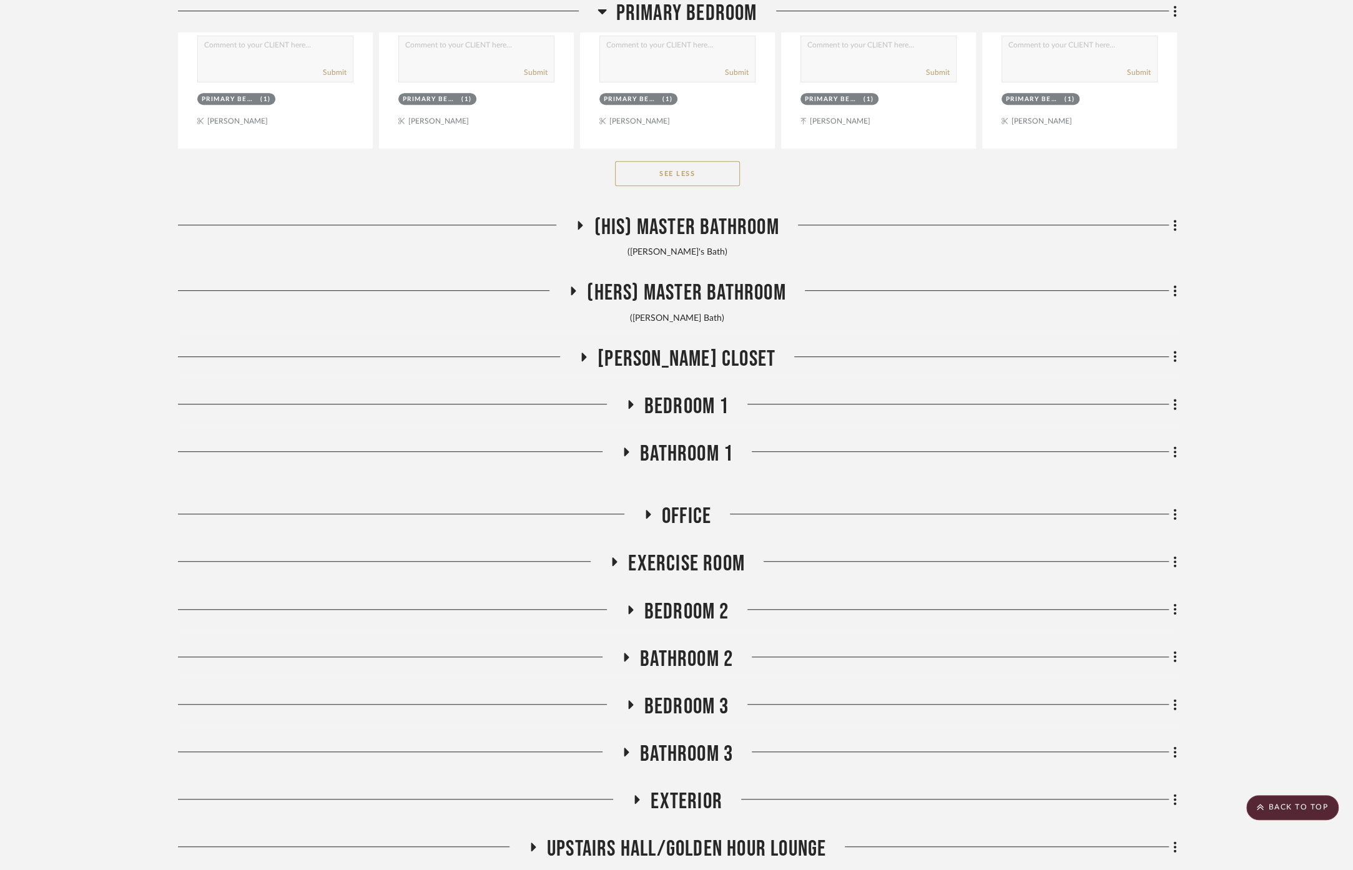
scroll to position [8600, 0]
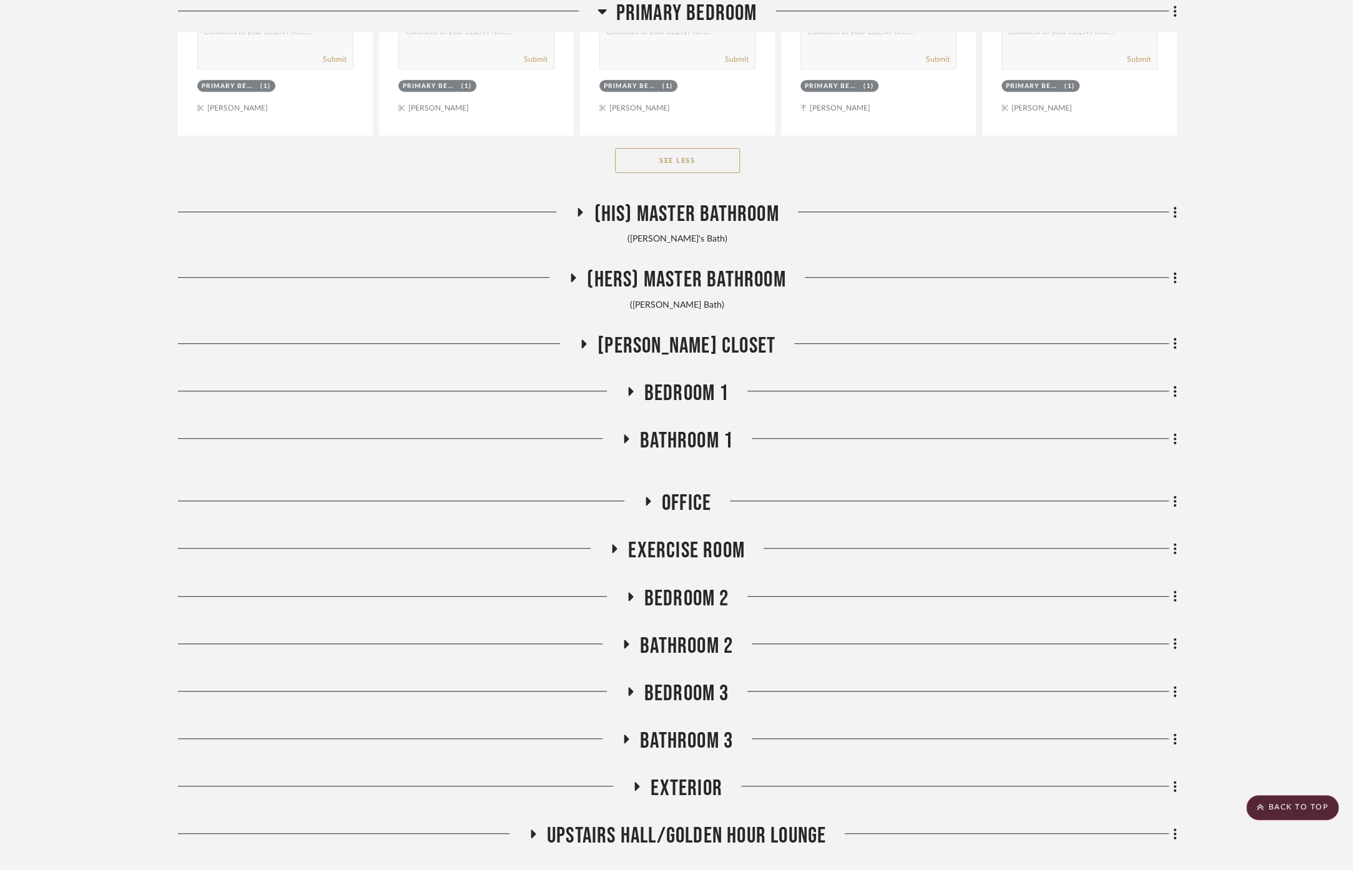
click at [679, 538] on span "Exercise Room" at bounding box center [686, 550] width 117 height 27
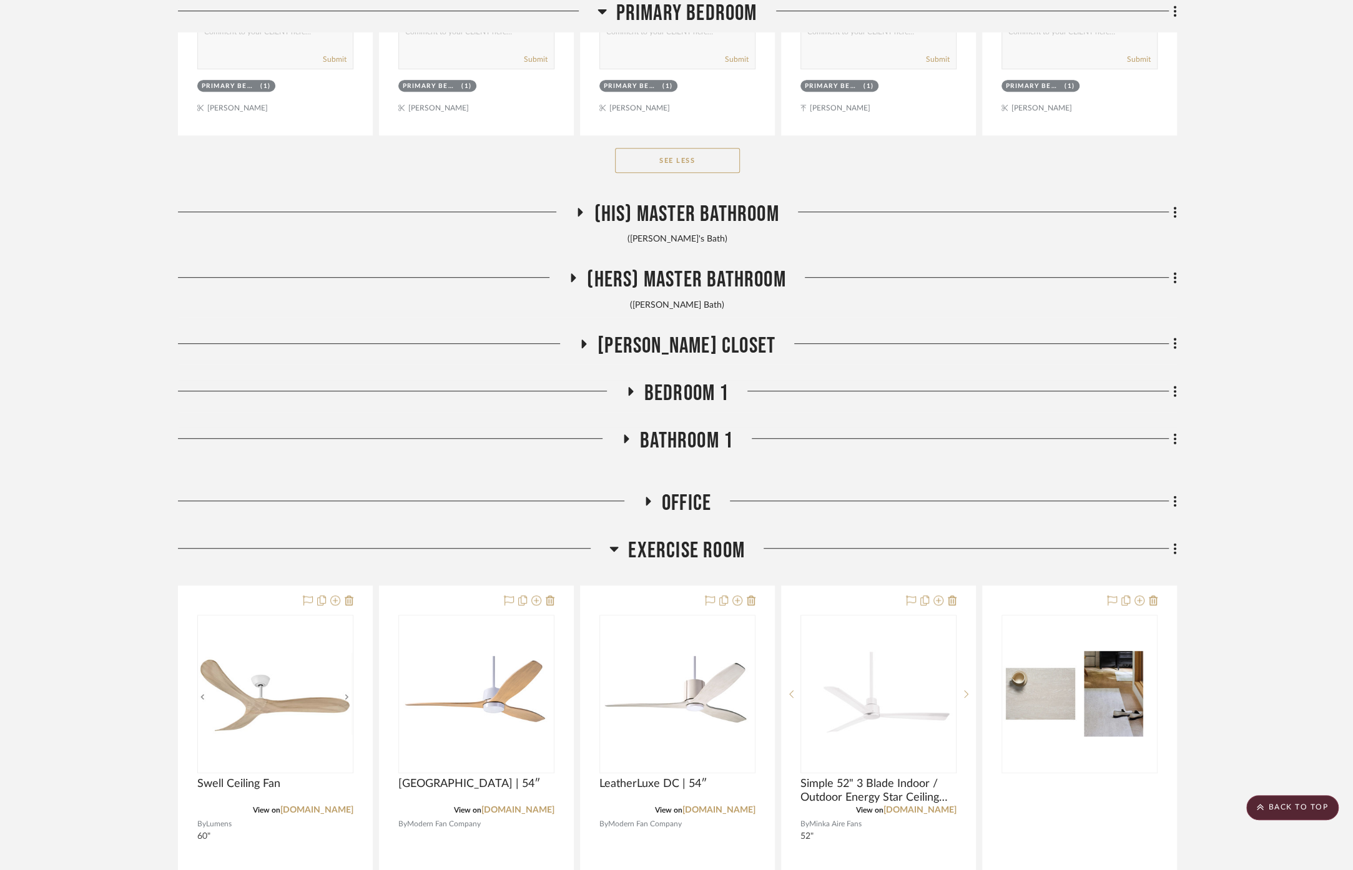
click at [679, 538] on span "Exercise Room" at bounding box center [686, 550] width 117 height 27
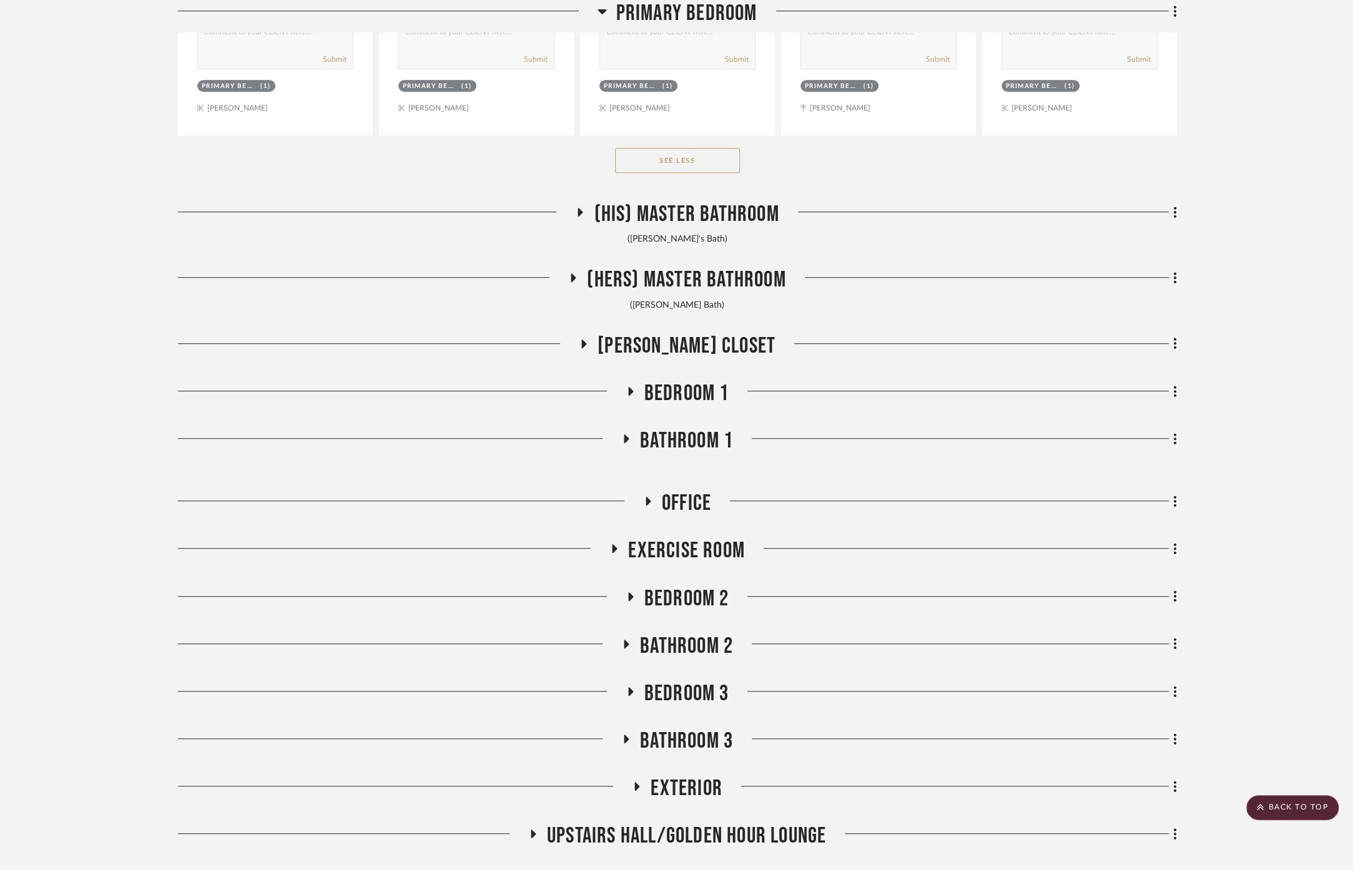
click at [681, 586] on span "Bedroom 2" at bounding box center [686, 599] width 85 height 27
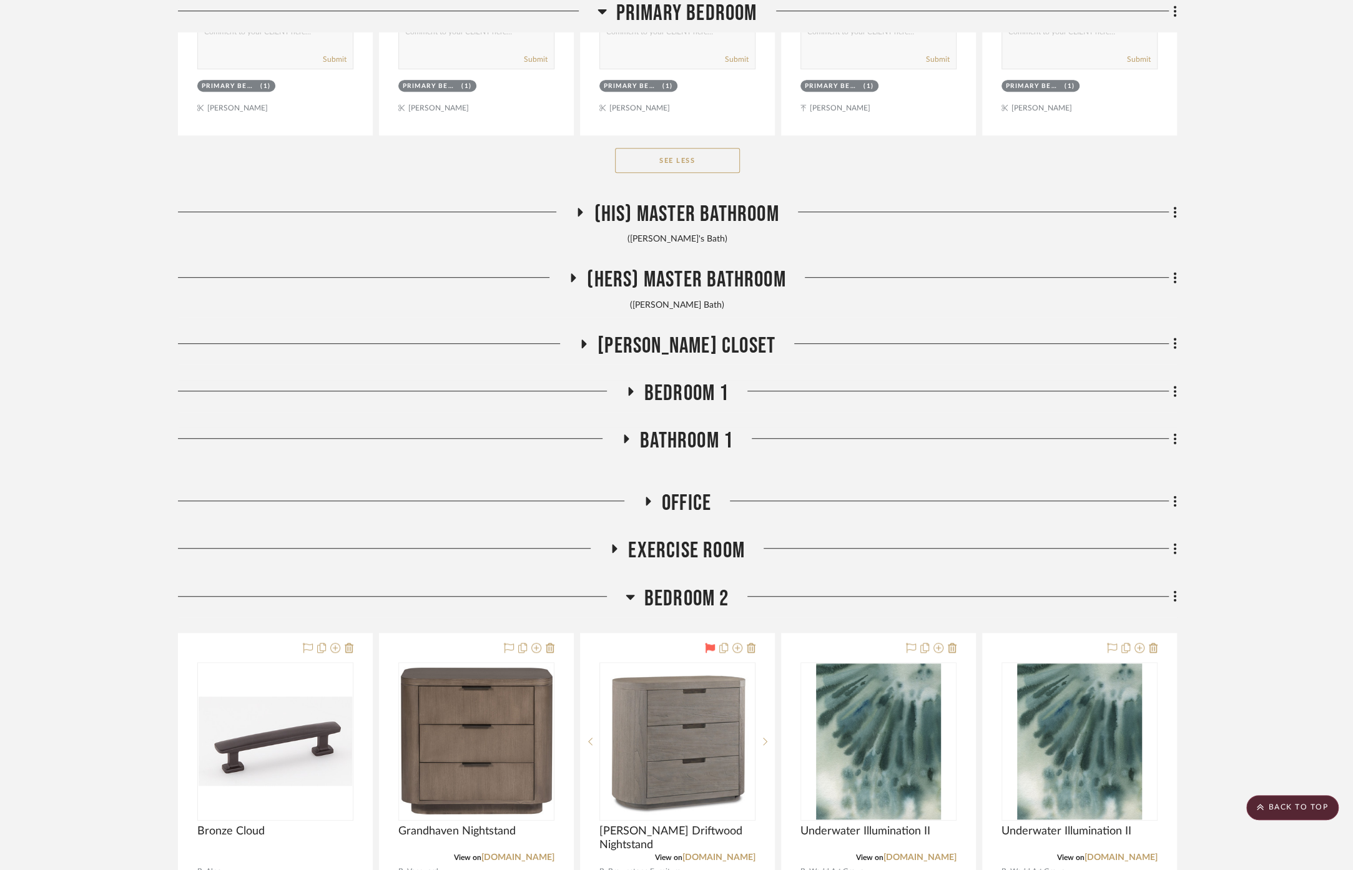
click at [681, 586] on span "Bedroom 2" at bounding box center [686, 599] width 85 height 27
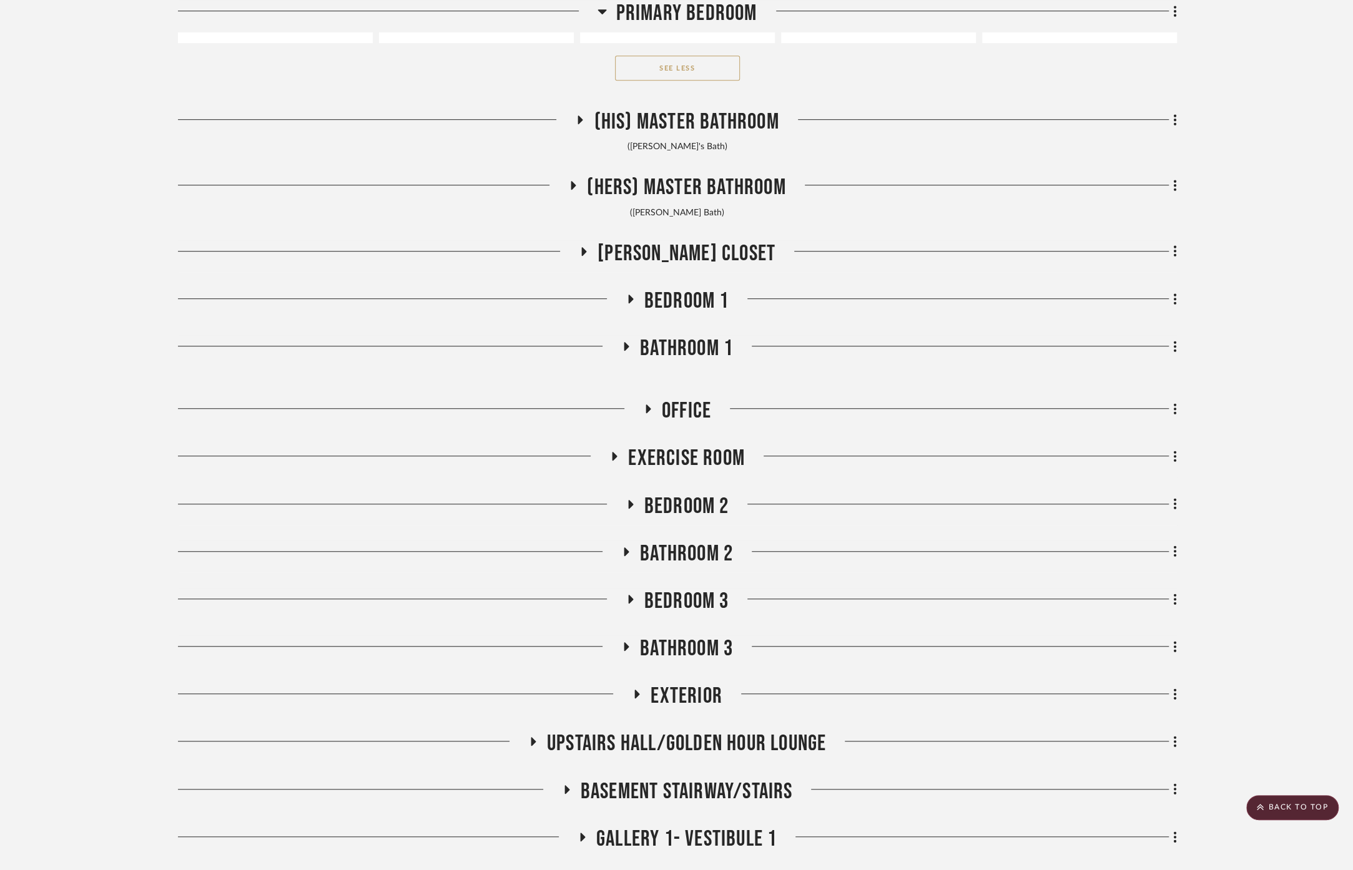
scroll to position [8739, 0]
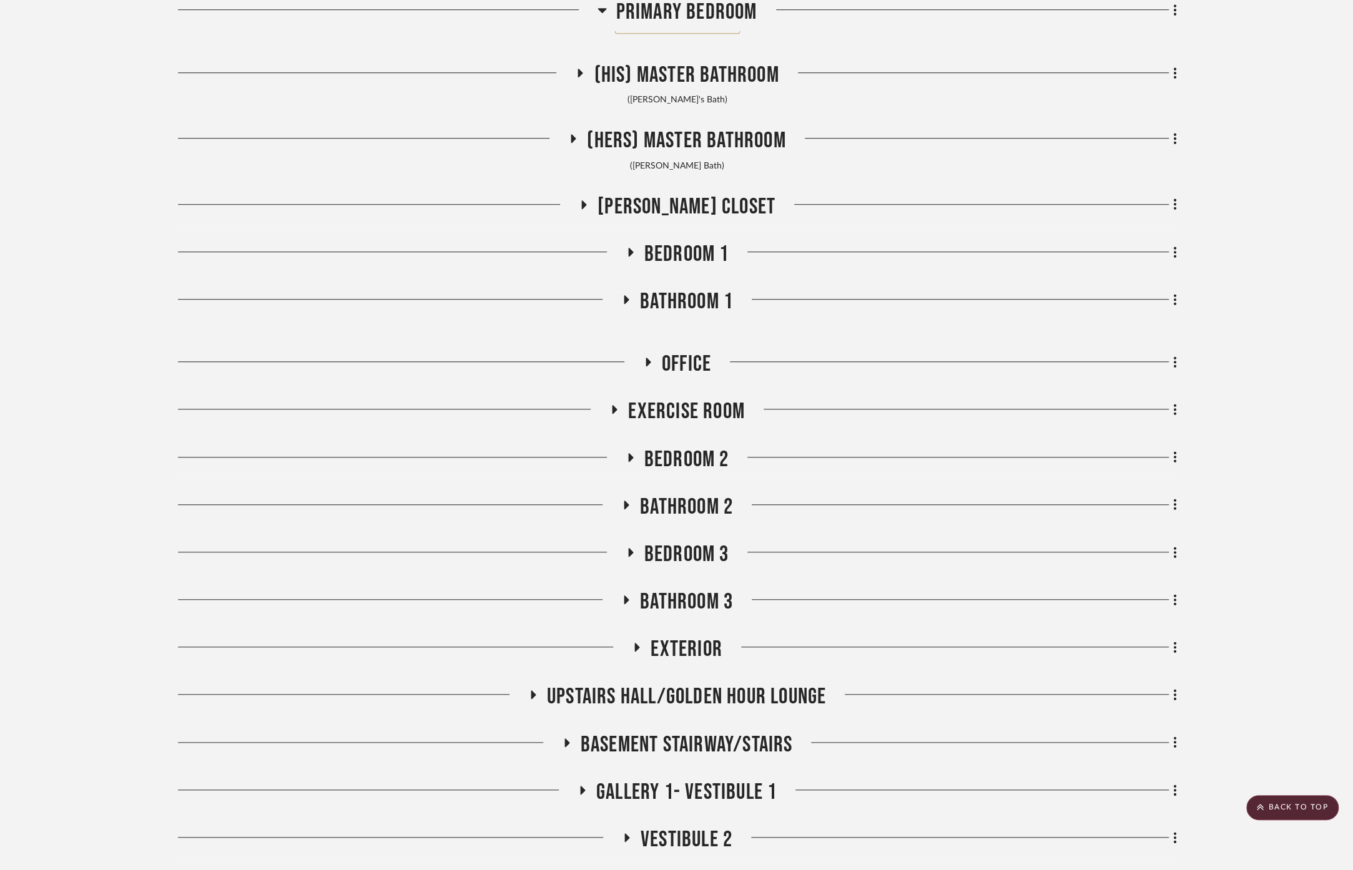
click at [677, 541] on span "Bedroom 3" at bounding box center [686, 554] width 85 height 27
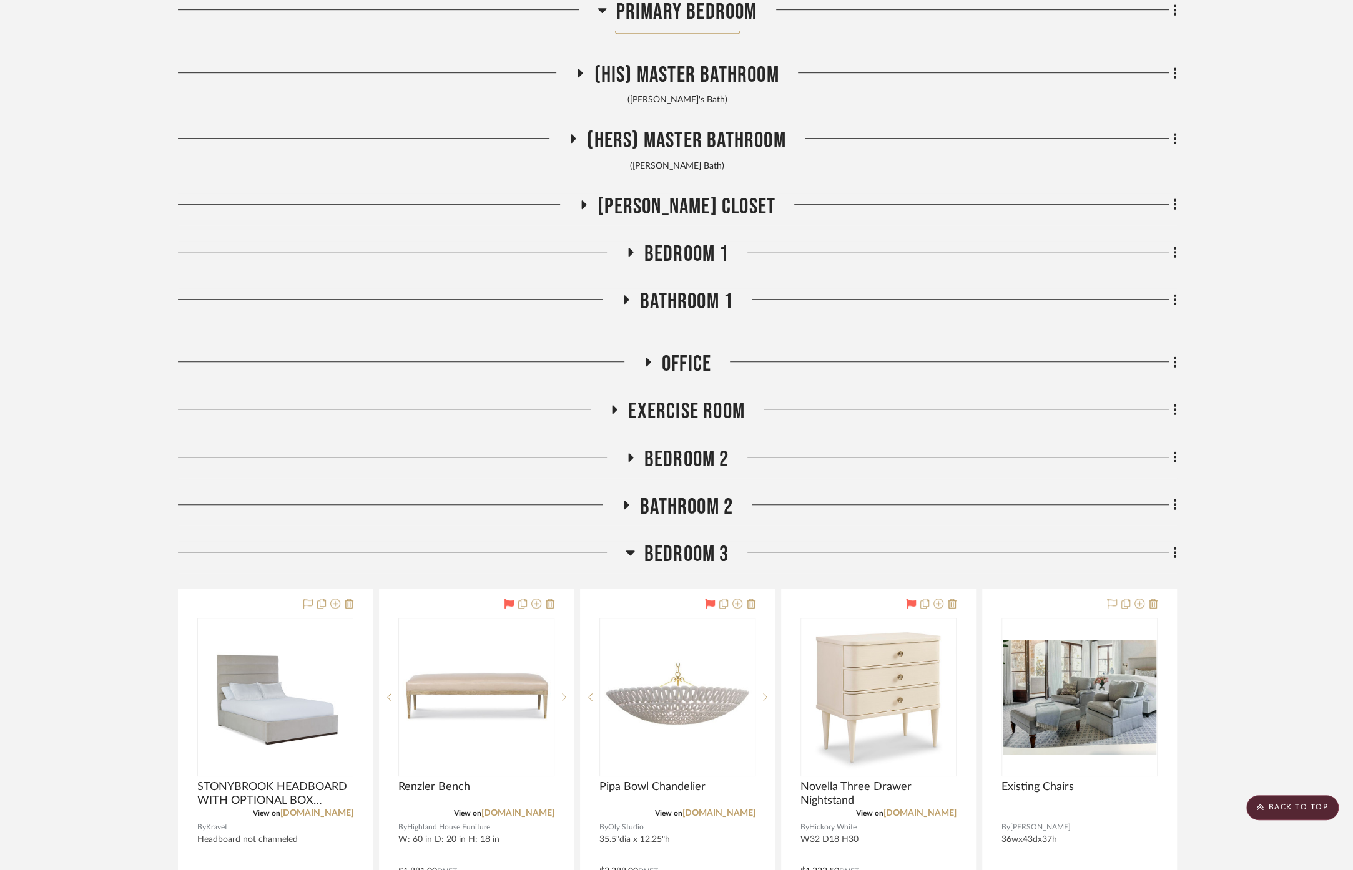
click at [677, 541] on span "Bedroom 3" at bounding box center [686, 554] width 85 height 27
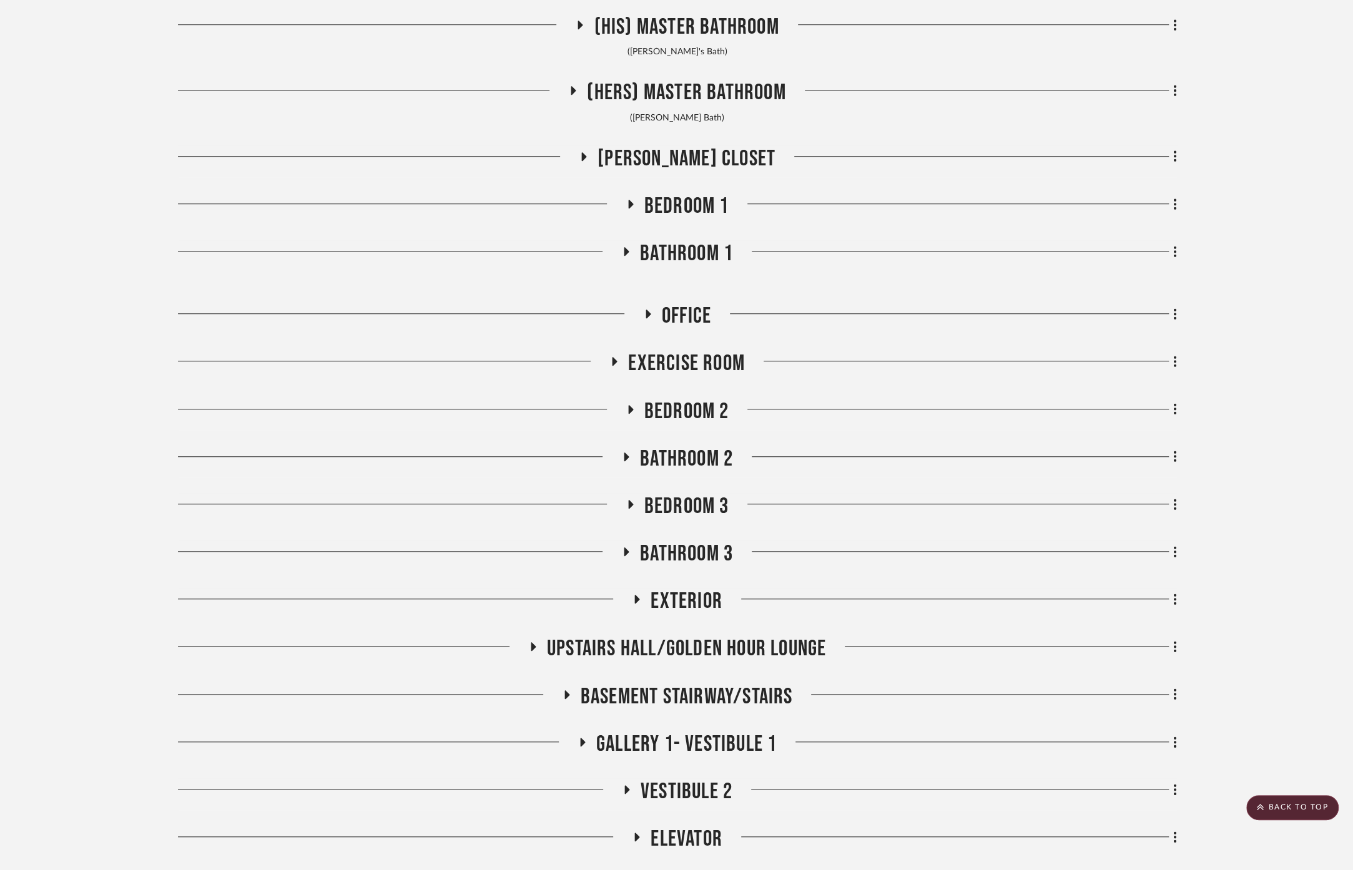
scroll to position [8809, 0]
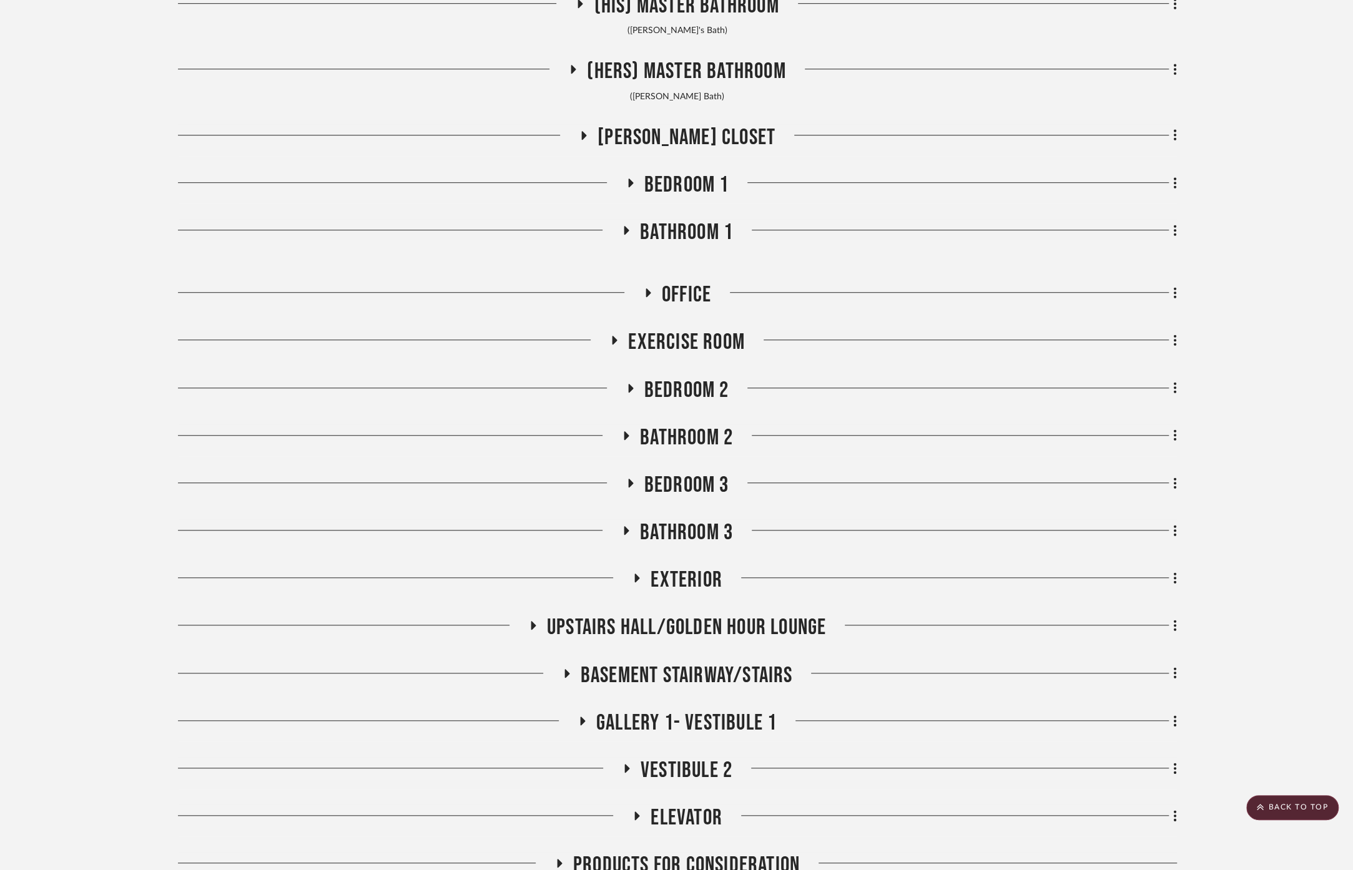
click at [682, 575] on span "Exterior" at bounding box center [686, 580] width 72 height 27
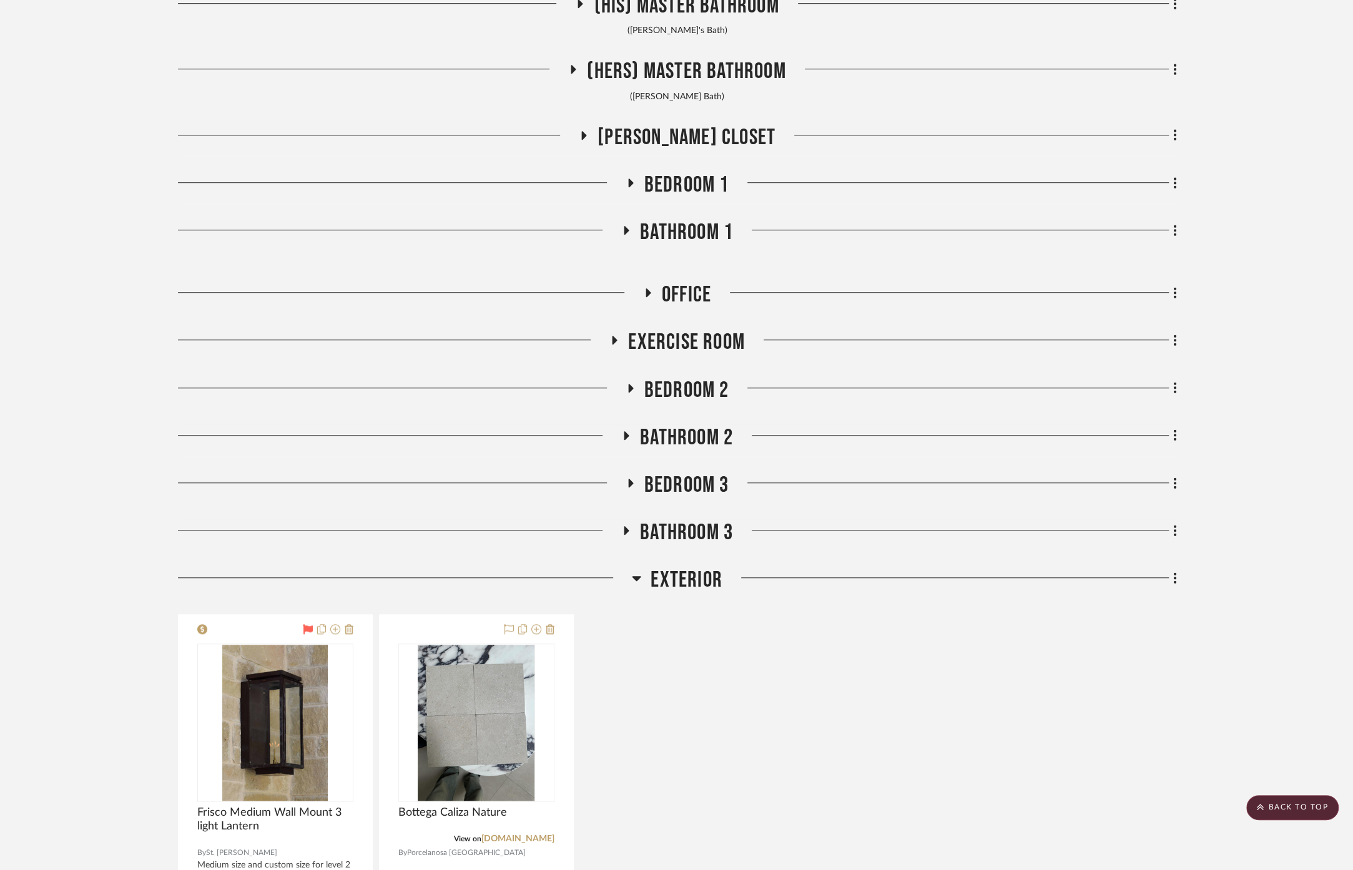
click at [682, 575] on span "Exterior" at bounding box center [686, 580] width 72 height 27
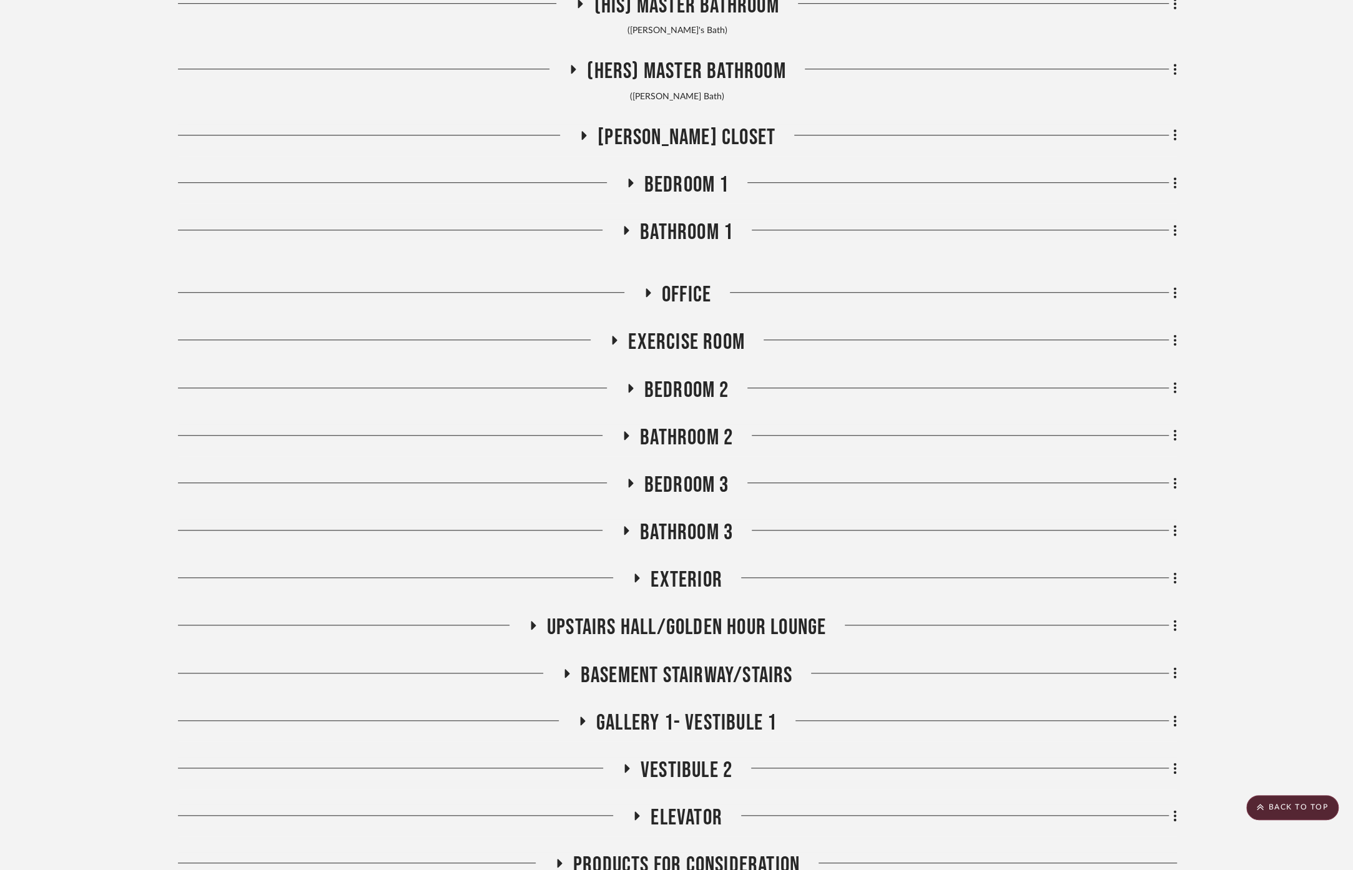
click at [672, 614] on span "Upstairs Hall/Golden Hour Lounge" at bounding box center [686, 627] width 279 height 27
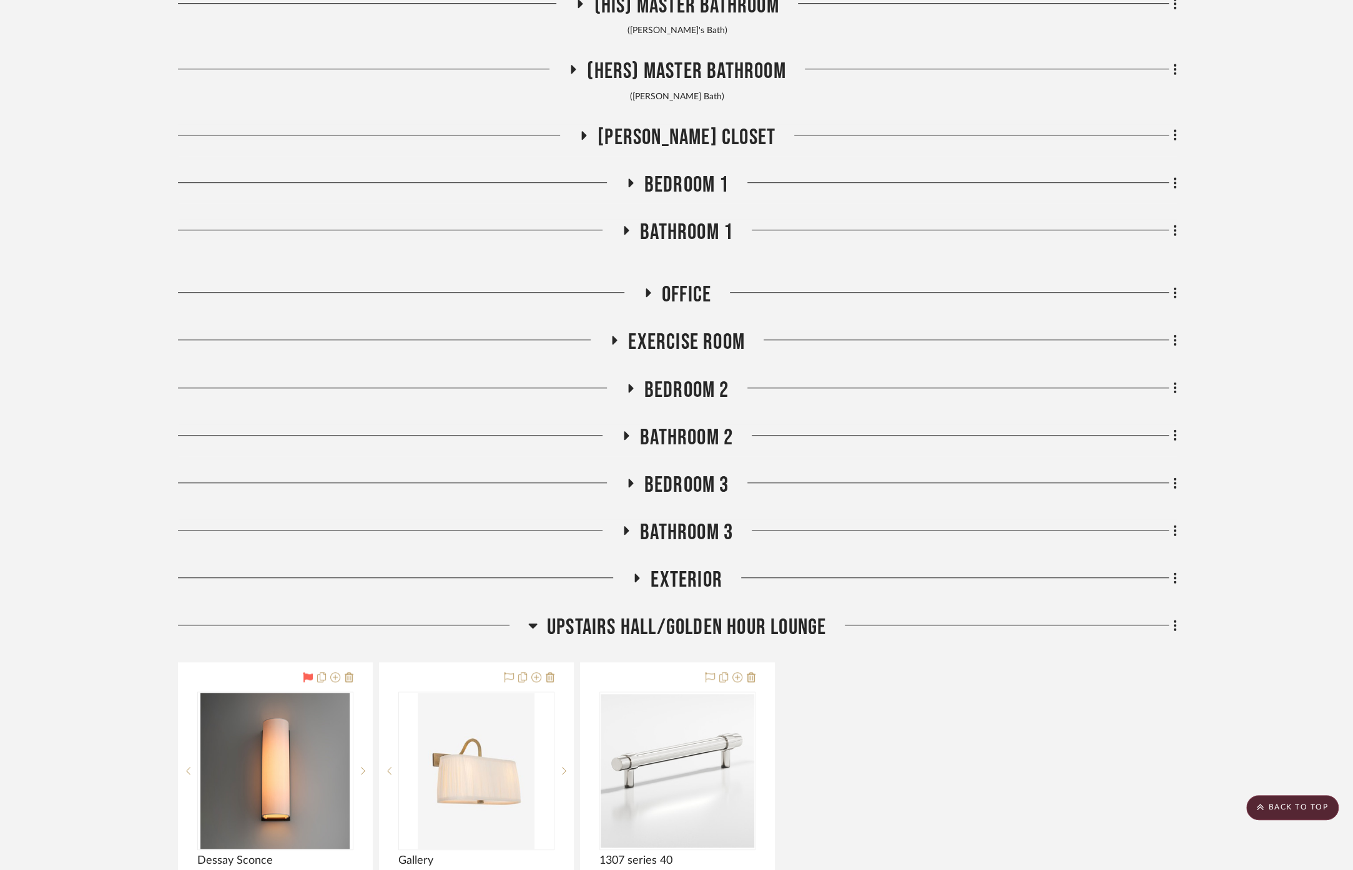
click at [672, 614] on span "Upstairs Hall/Golden Hour Lounge" at bounding box center [686, 627] width 279 height 27
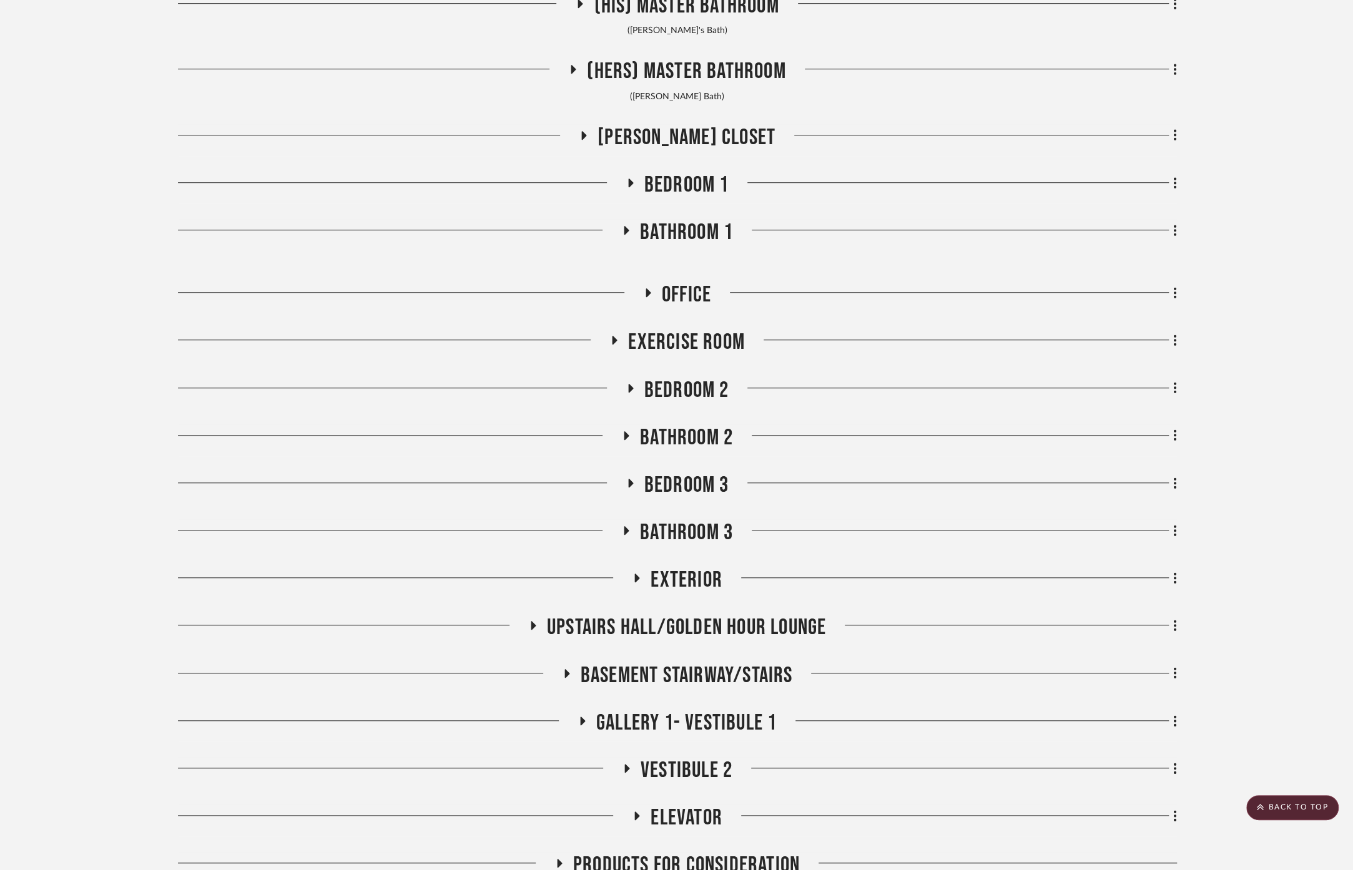
click at [690, 662] on span "Basement stairway/Stairs" at bounding box center [687, 675] width 212 height 27
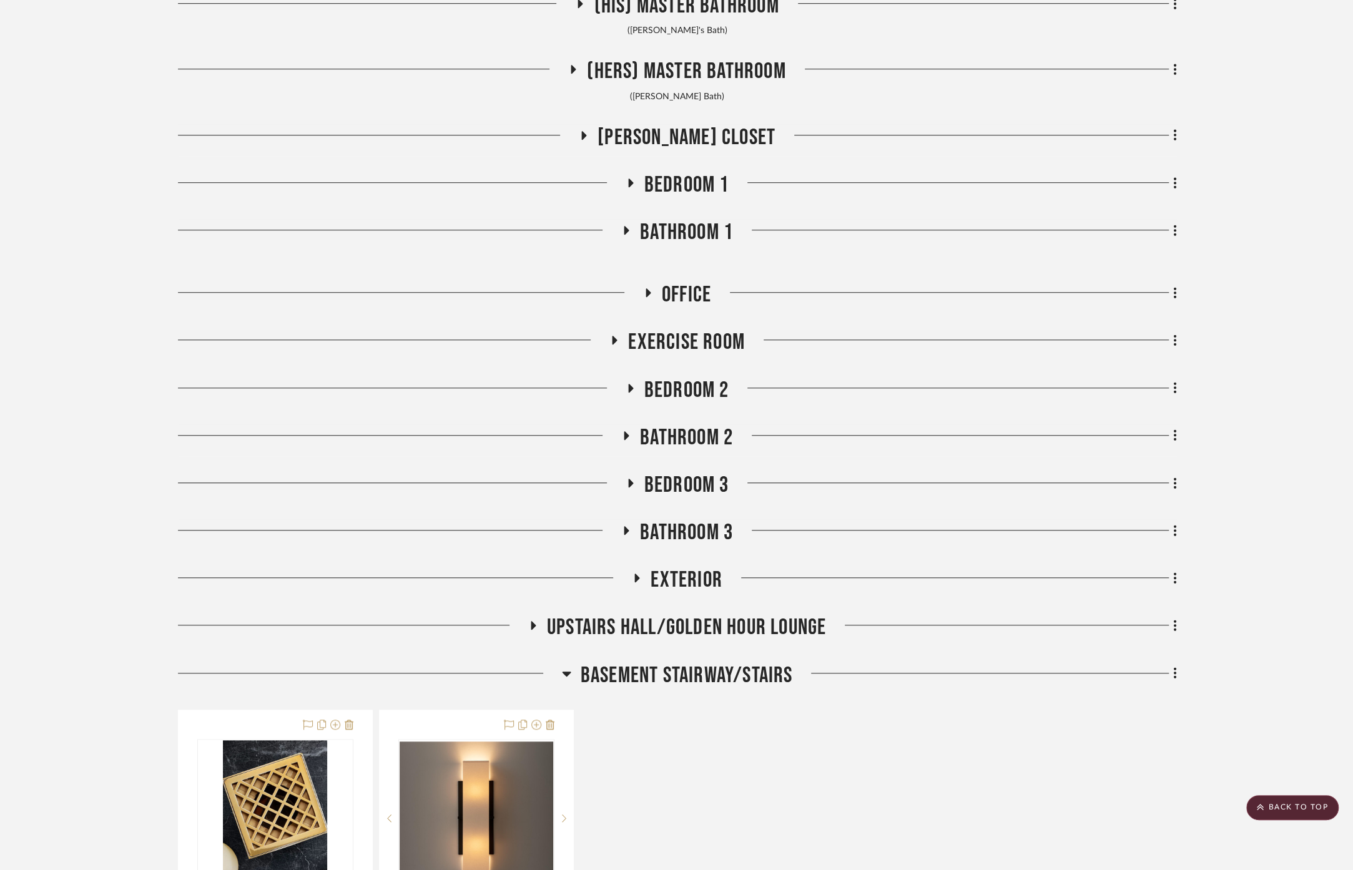
click at [690, 662] on span "Basement stairway/Stairs" at bounding box center [687, 675] width 212 height 27
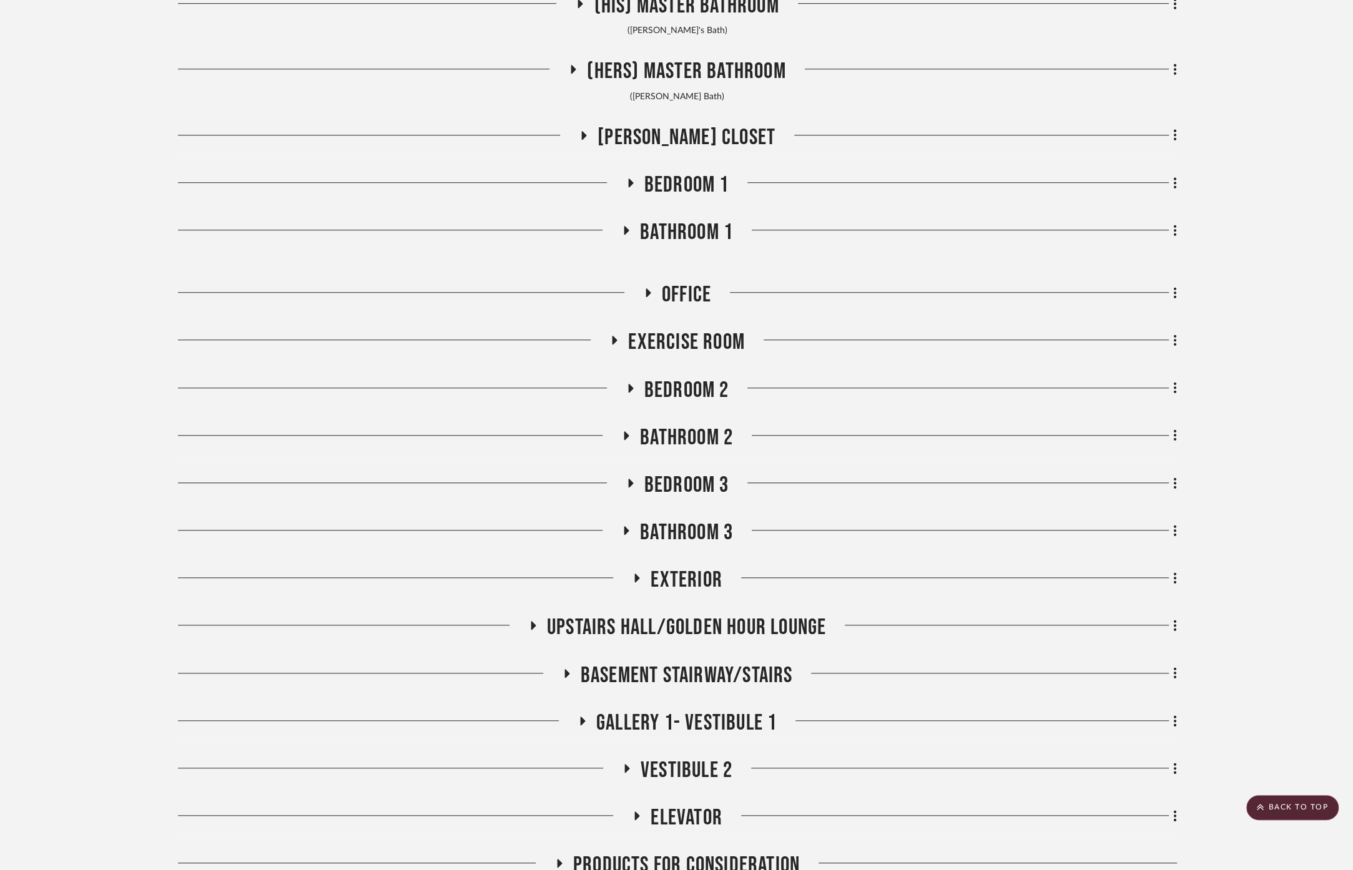
click at [722, 715] on span "Gallery 1- Vestibule 1" at bounding box center [686, 723] width 180 height 27
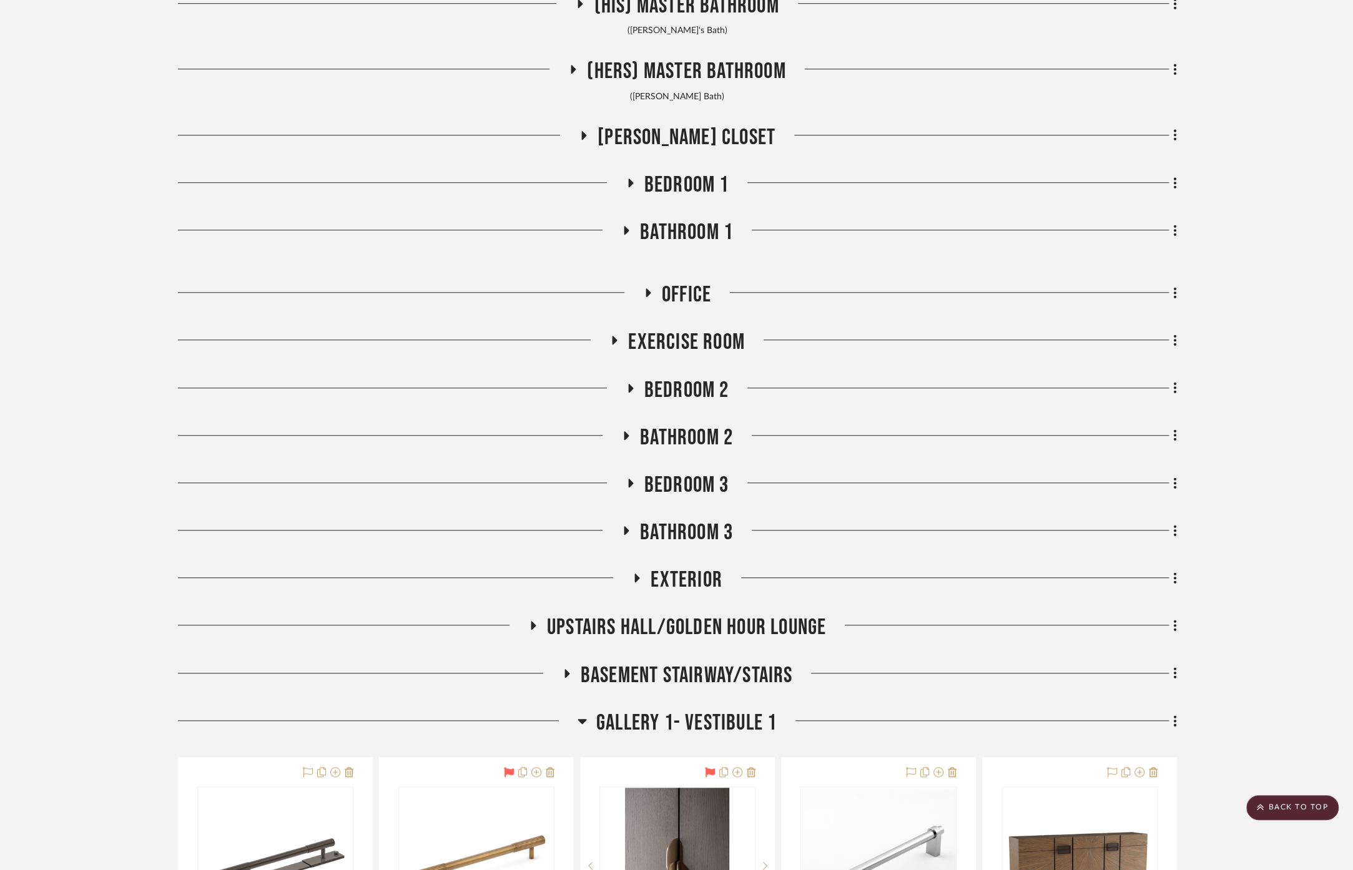
click at [718, 710] on span "Gallery 1- Vestibule 1" at bounding box center [686, 723] width 180 height 27
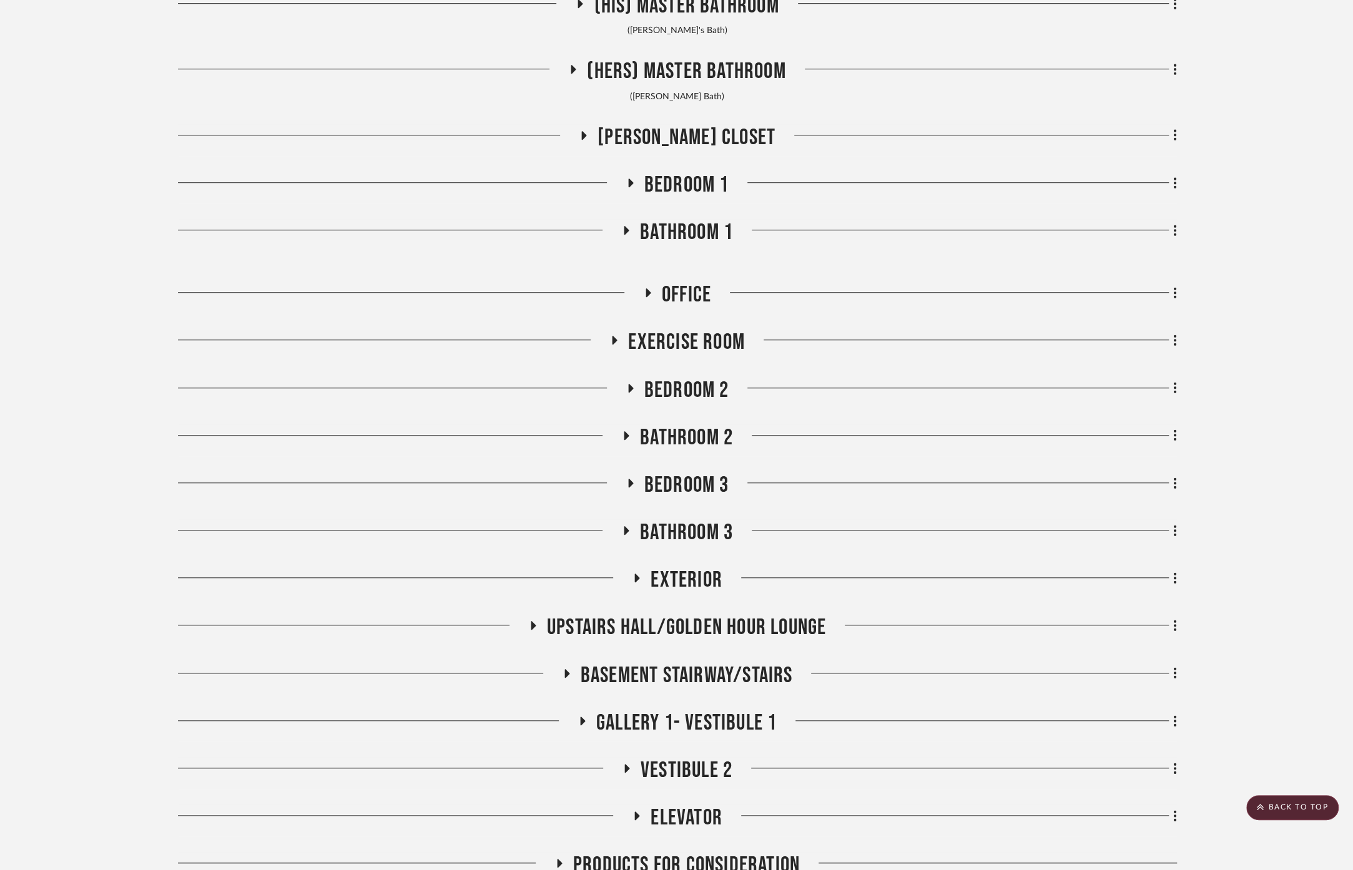
click at [712, 662] on span "Basement stairway/Stairs" at bounding box center [687, 675] width 212 height 27
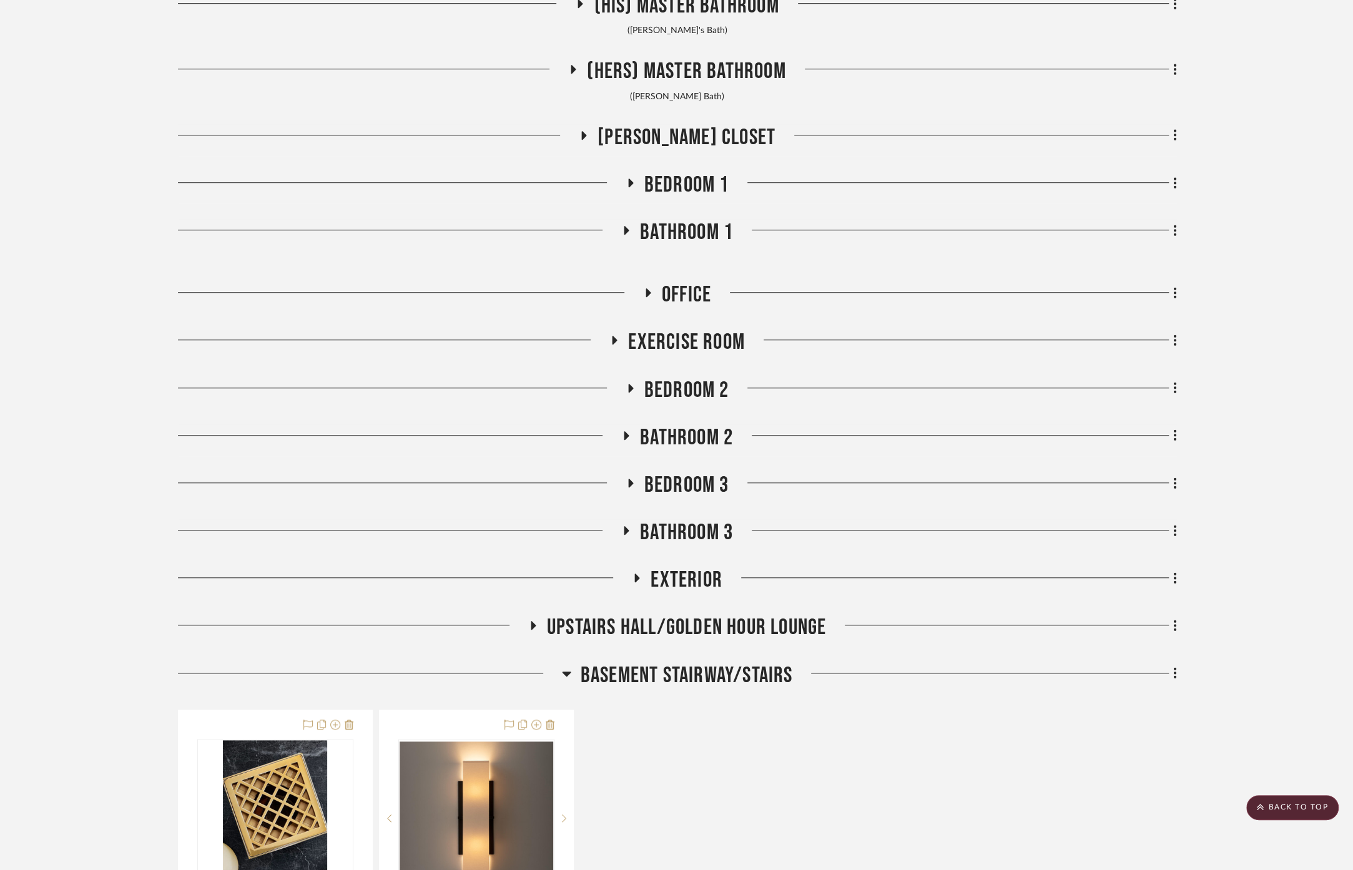
click at [711, 662] on span "Basement stairway/Stairs" at bounding box center [687, 675] width 212 height 27
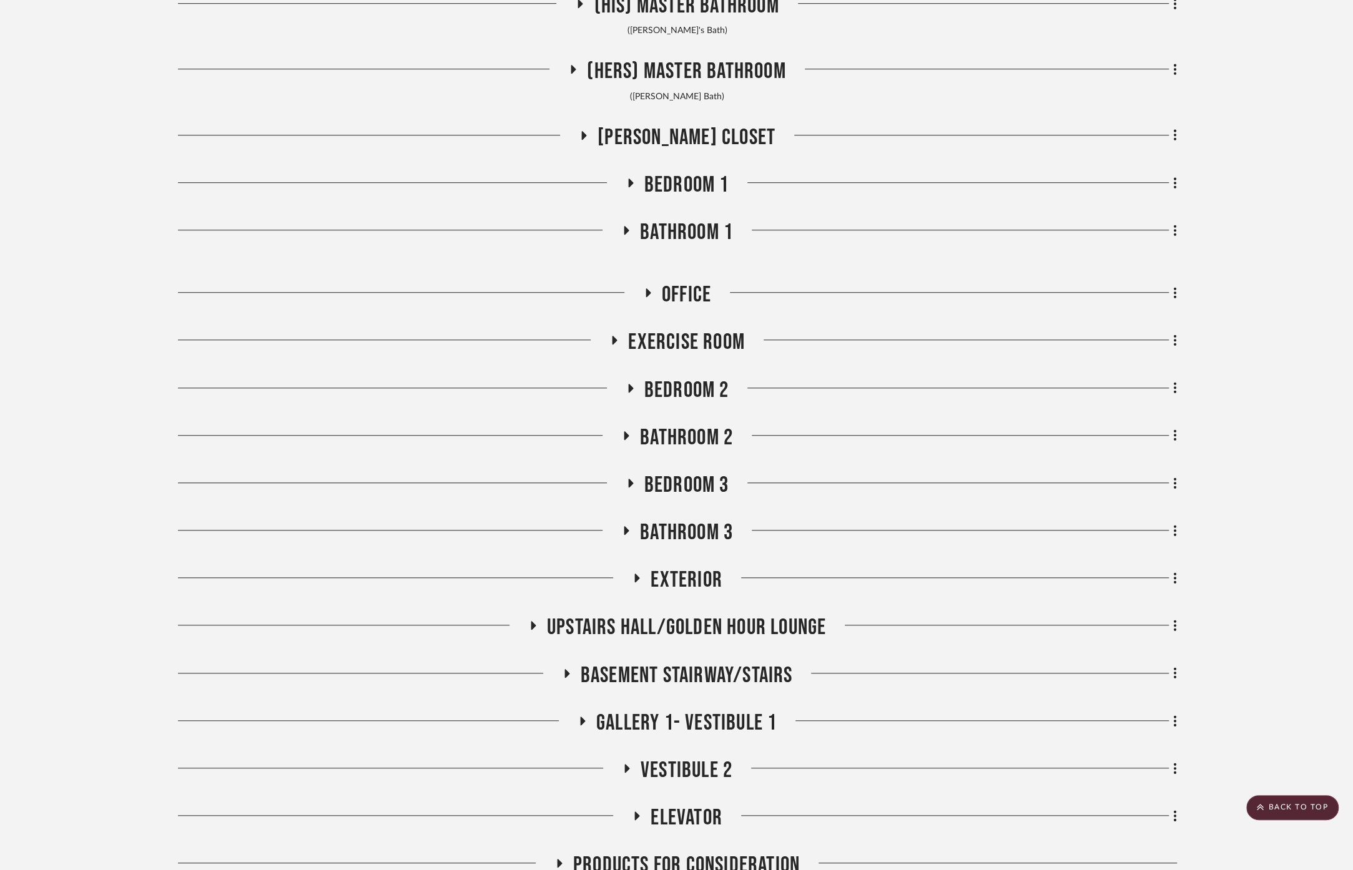
scroll to position [8927, 0]
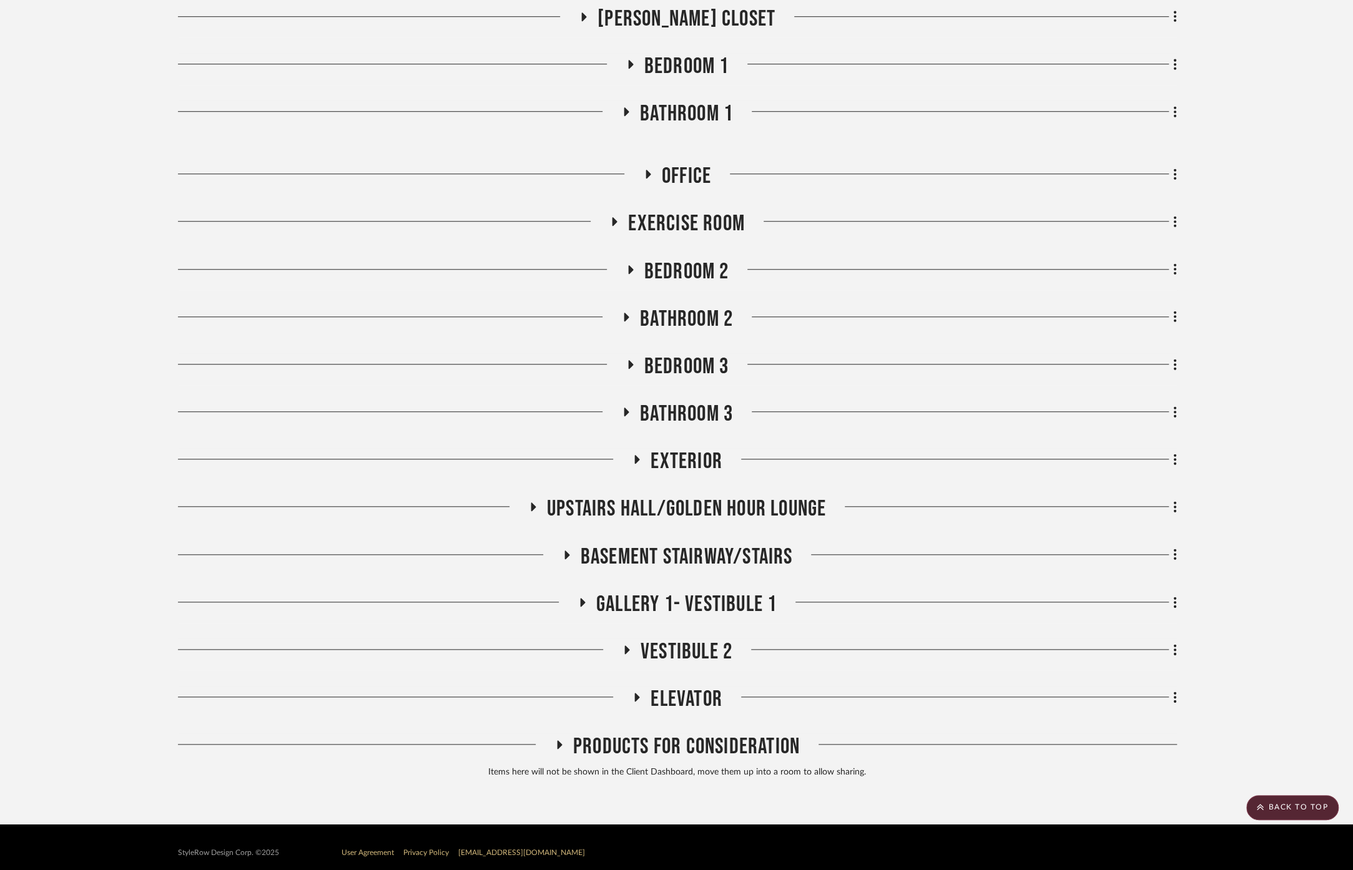
click at [675, 593] on span "Gallery 1- Vestibule 1" at bounding box center [686, 604] width 180 height 27
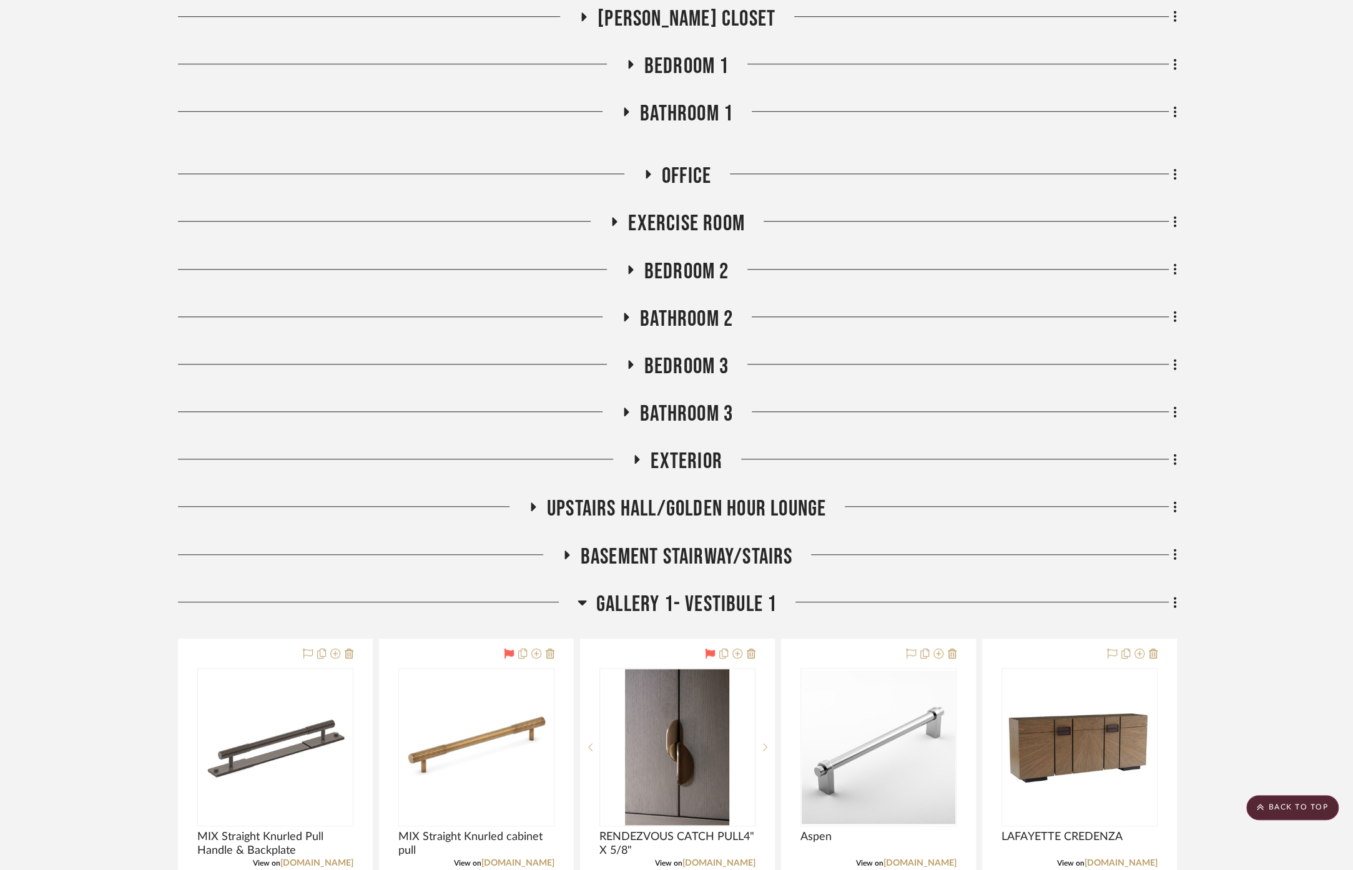
click at [675, 593] on span "Gallery 1- Vestibule 1" at bounding box center [686, 604] width 180 height 27
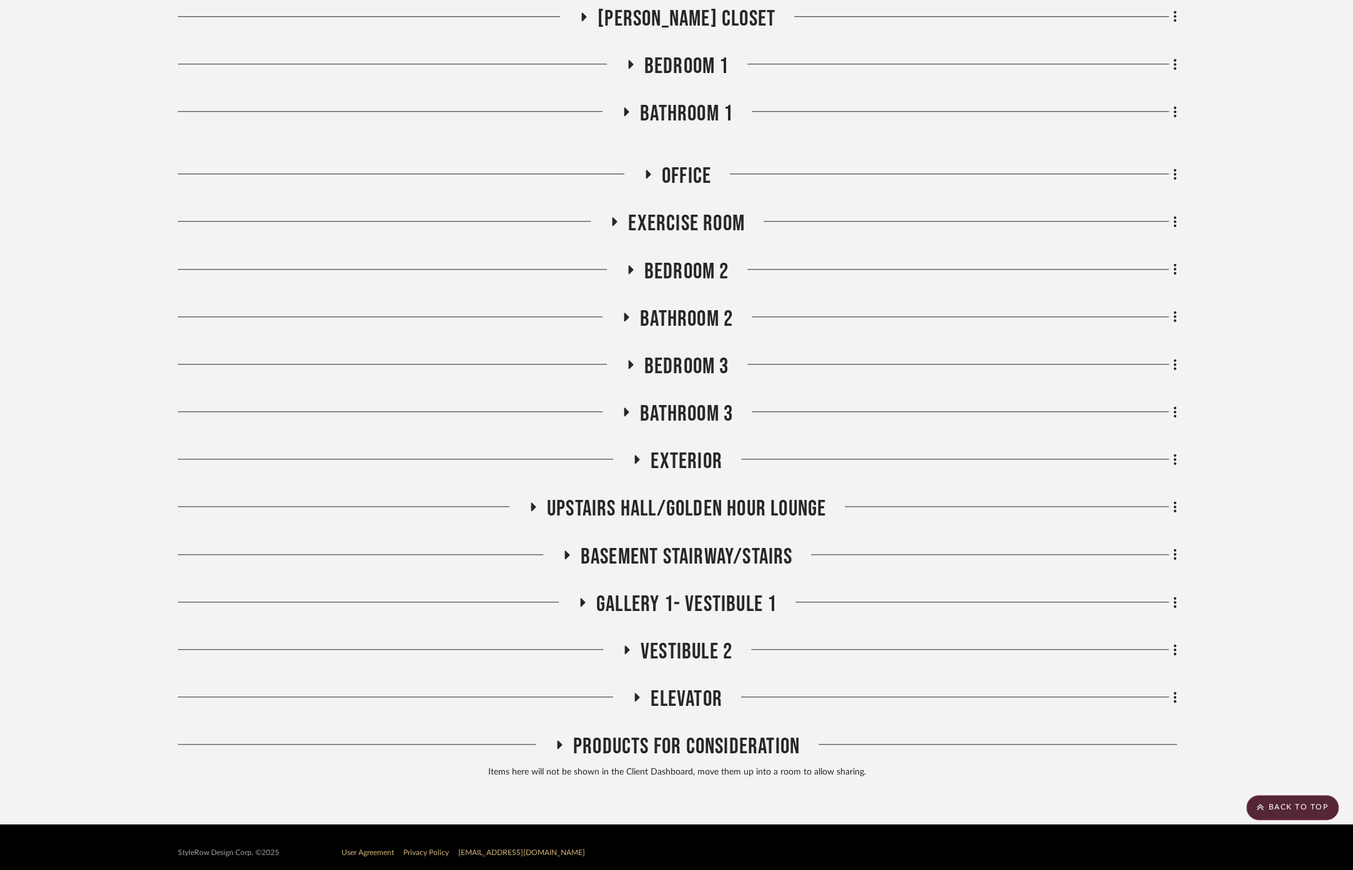
drag, startPoint x: 692, startPoint y: 547, endPoint x: 707, endPoint y: 554, distance: 15.7
click at [693, 547] on span "Basement stairway/Stairs" at bounding box center [687, 557] width 212 height 27
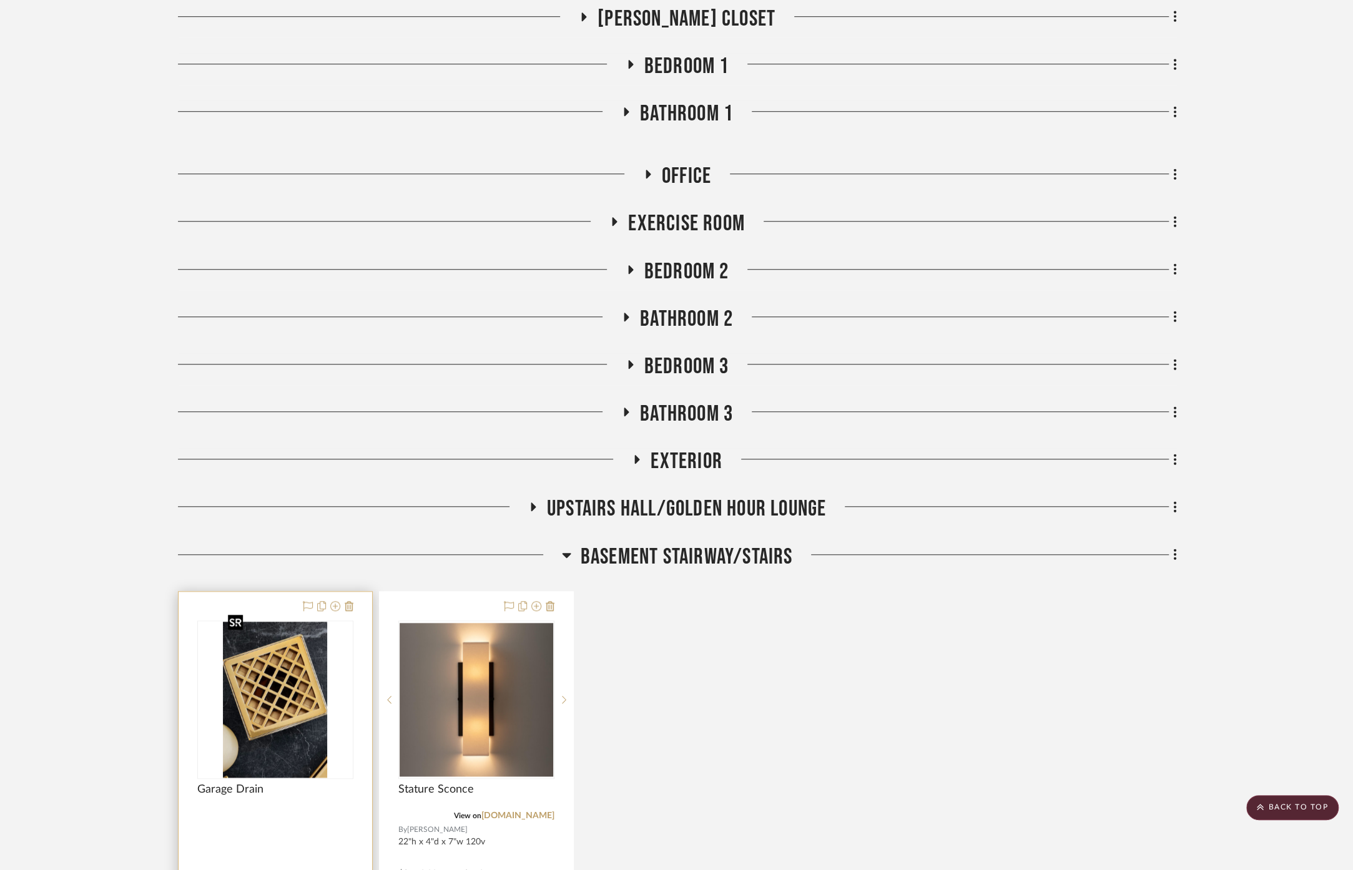
click at [0, 0] on img at bounding box center [0, 0] width 0 height 0
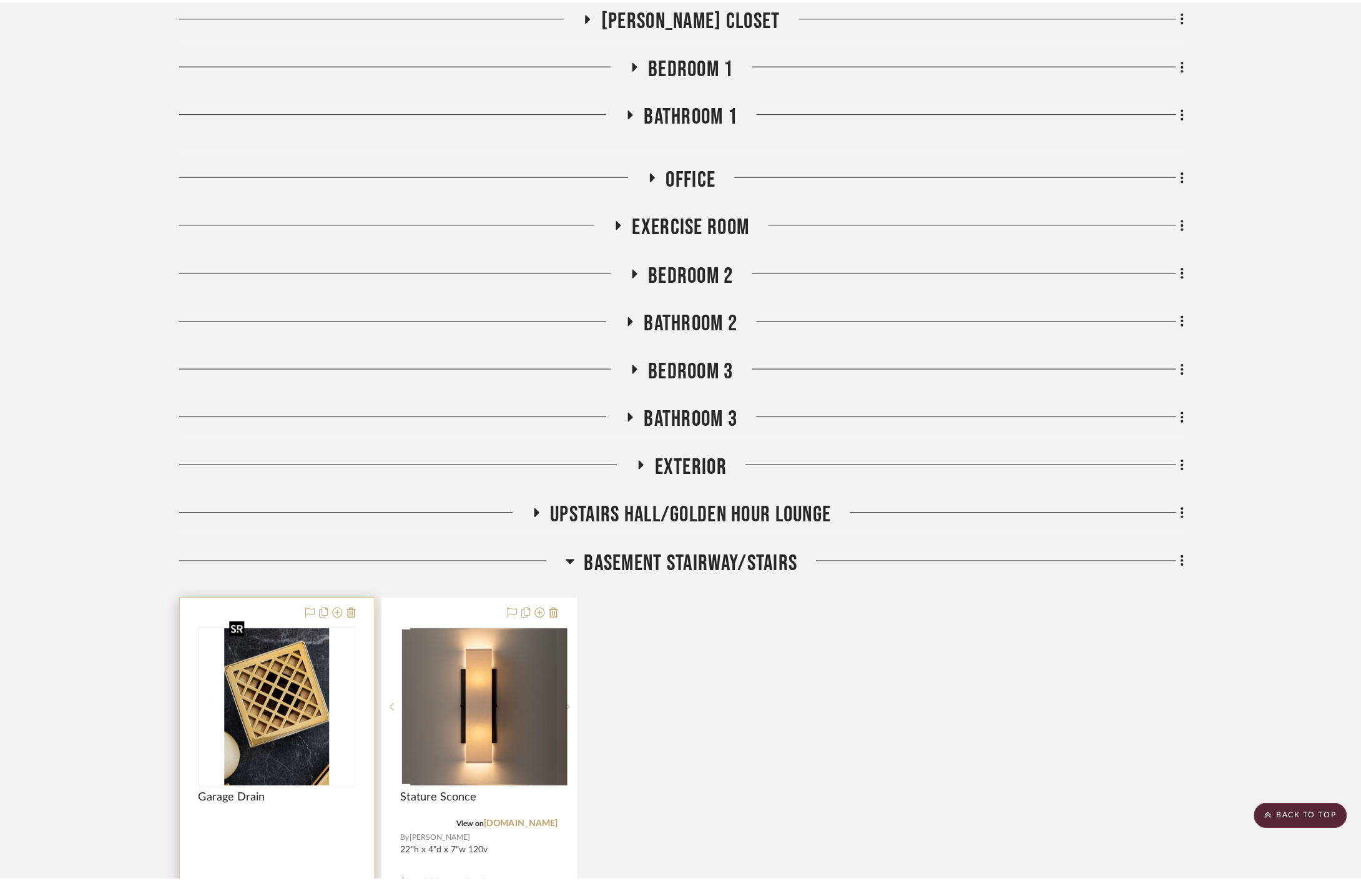
scroll to position [0, 0]
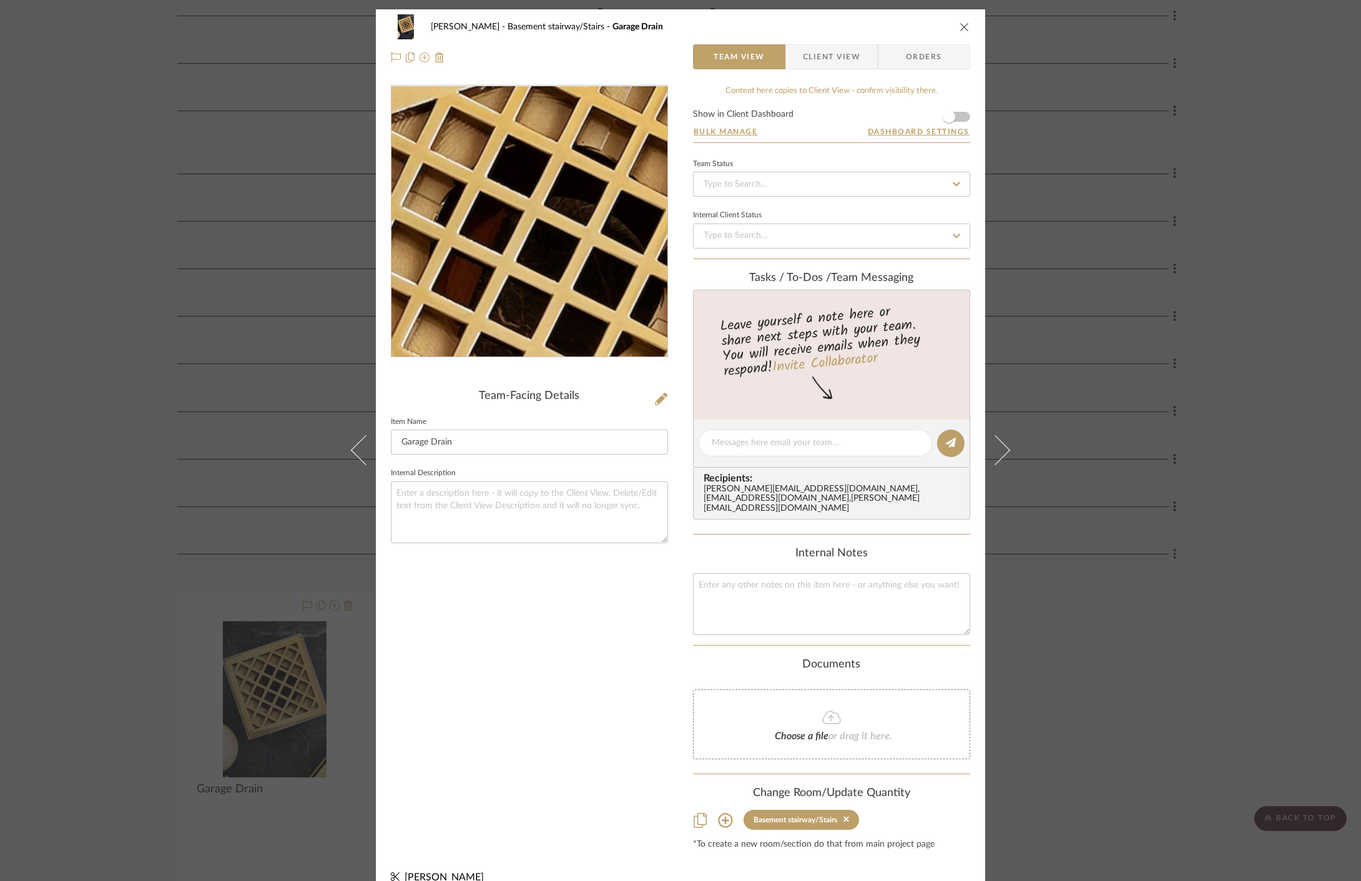
click at [520, 191] on img "0" at bounding box center [529, 221] width 180 height 271
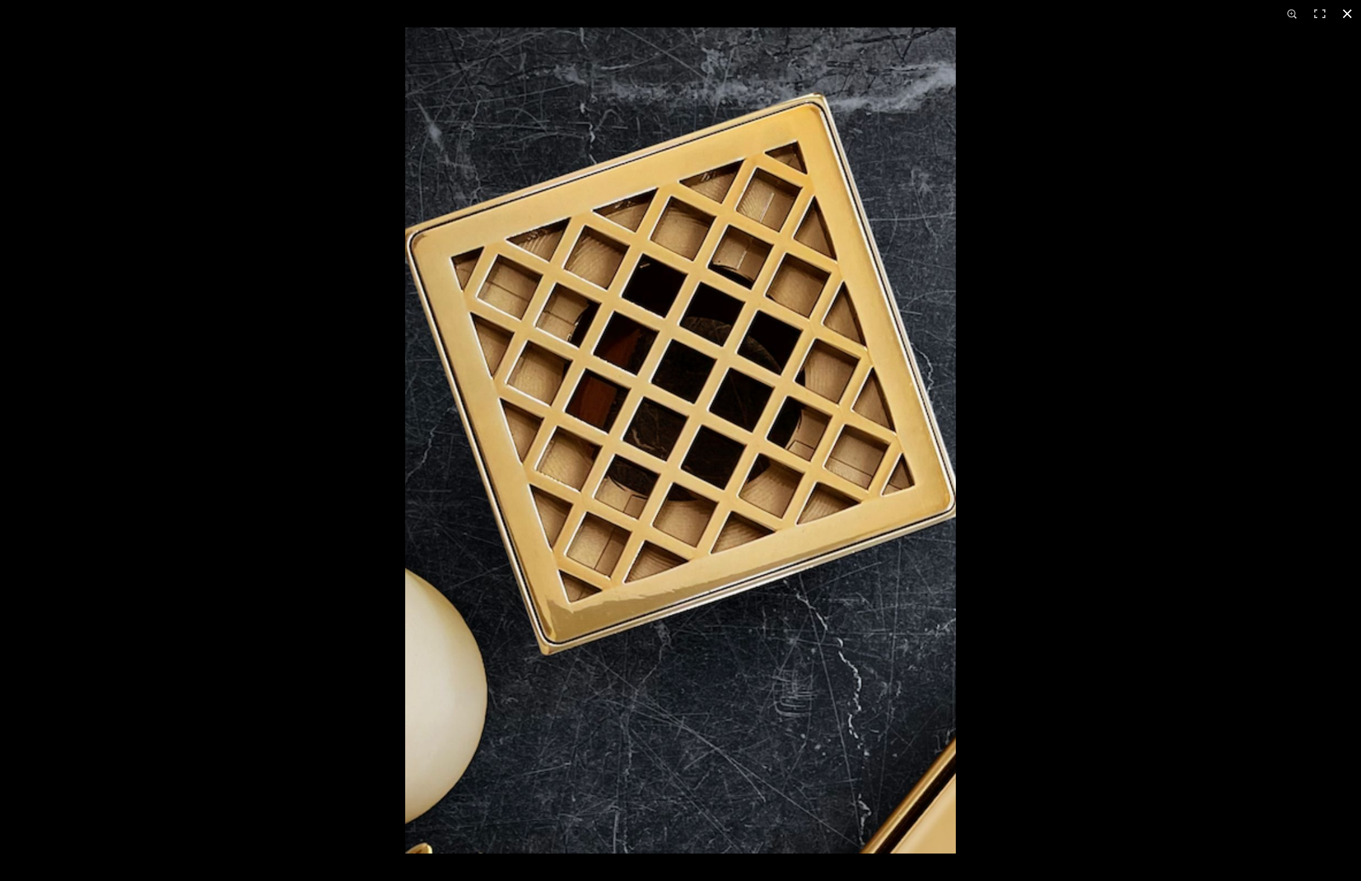
click at [205, 419] on div at bounding box center [680, 440] width 1361 height 881
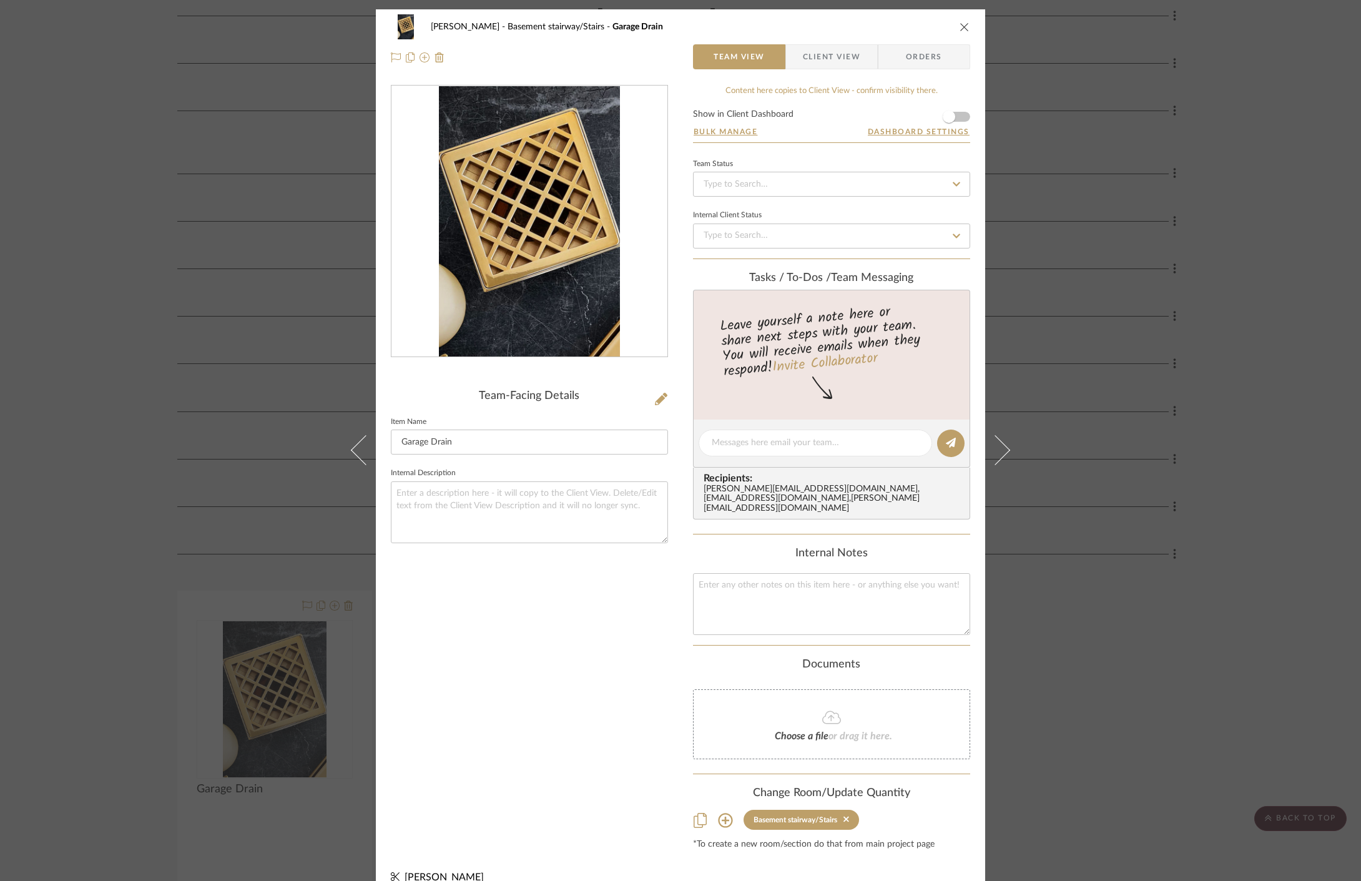
click at [122, 444] on div "[PERSON_NAME] Basement stairway/Stairs Garage Drain Team View Client View Order…" at bounding box center [680, 440] width 1361 height 881
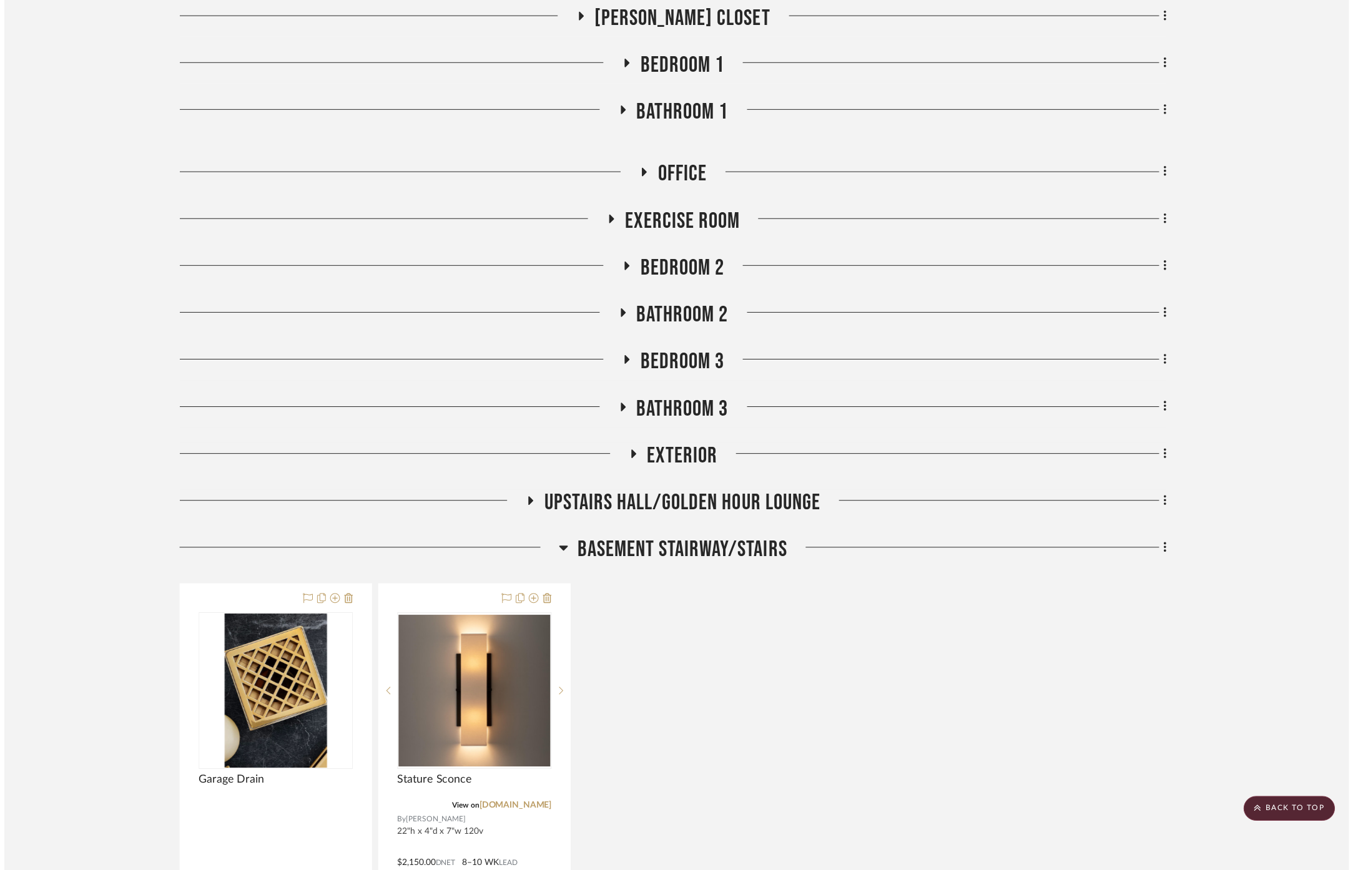
scroll to position [8927, 0]
